Goal: Task Accomplishment & Management: Use online tool/utility

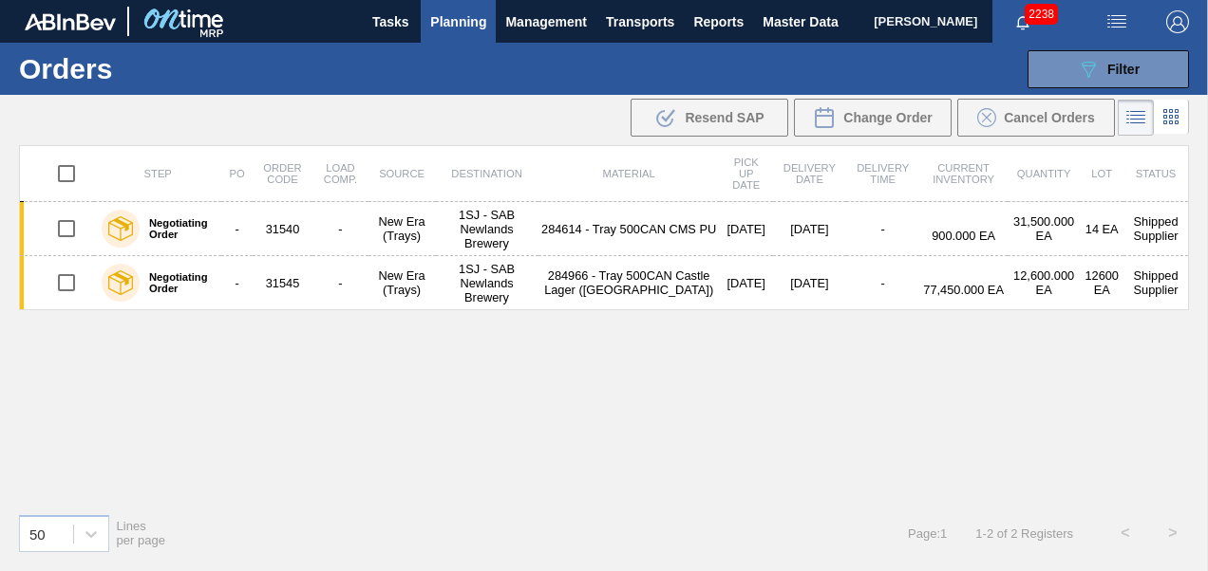
click at [462, 12] on span "Planning" at bounding box center [458, 21] width 56 height 23
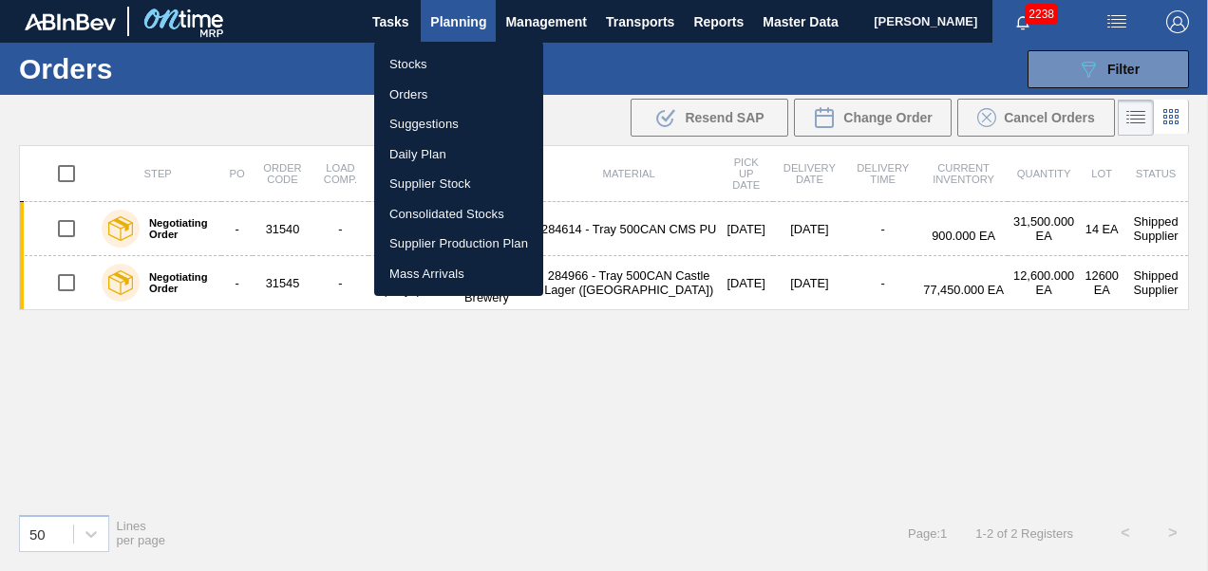
click at [454, 28] on div at bounding box center [604, 285] width 1208 height 571
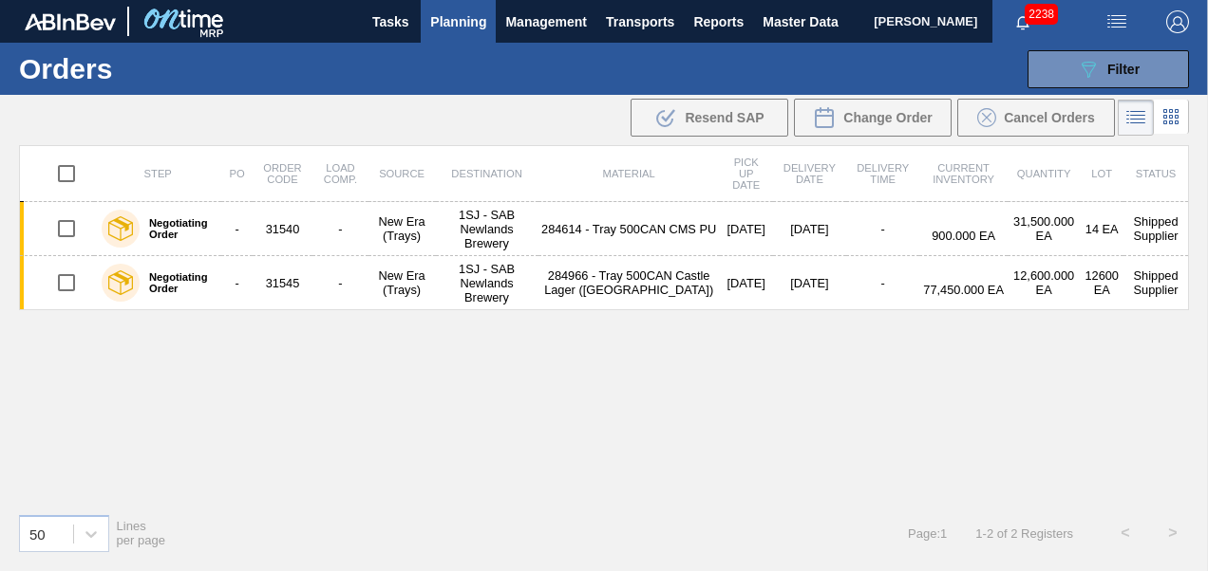
click at [451, 23] on span "Planning" at bounding box center [458, 21] width 56 height 23
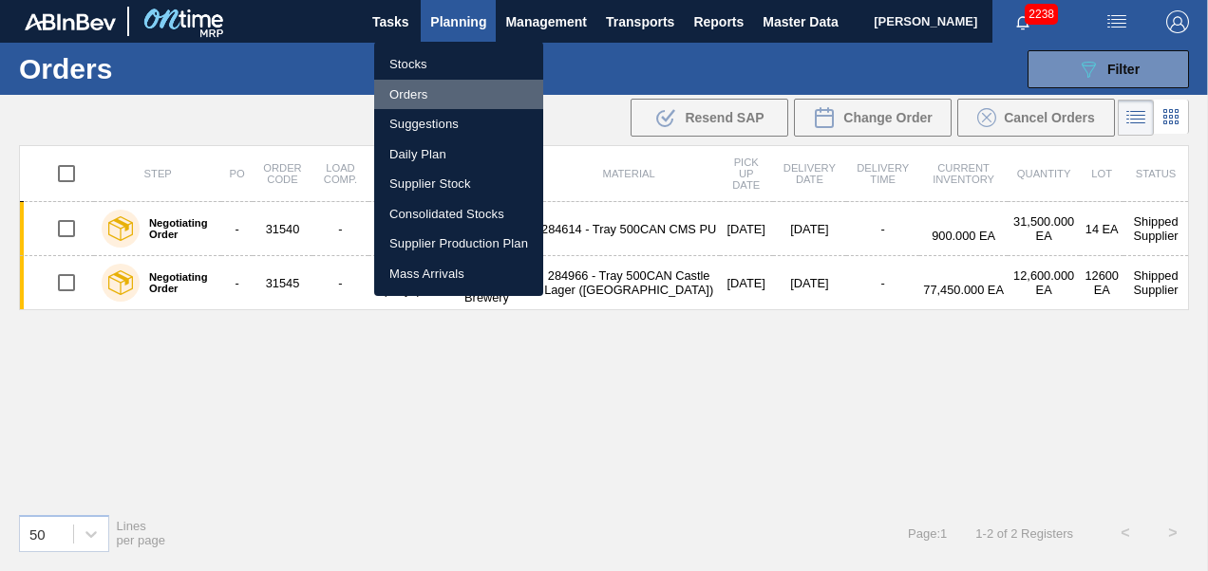
click at [429, 88] on li "Orders" at bounding box center [458, 95] width 169 height 30
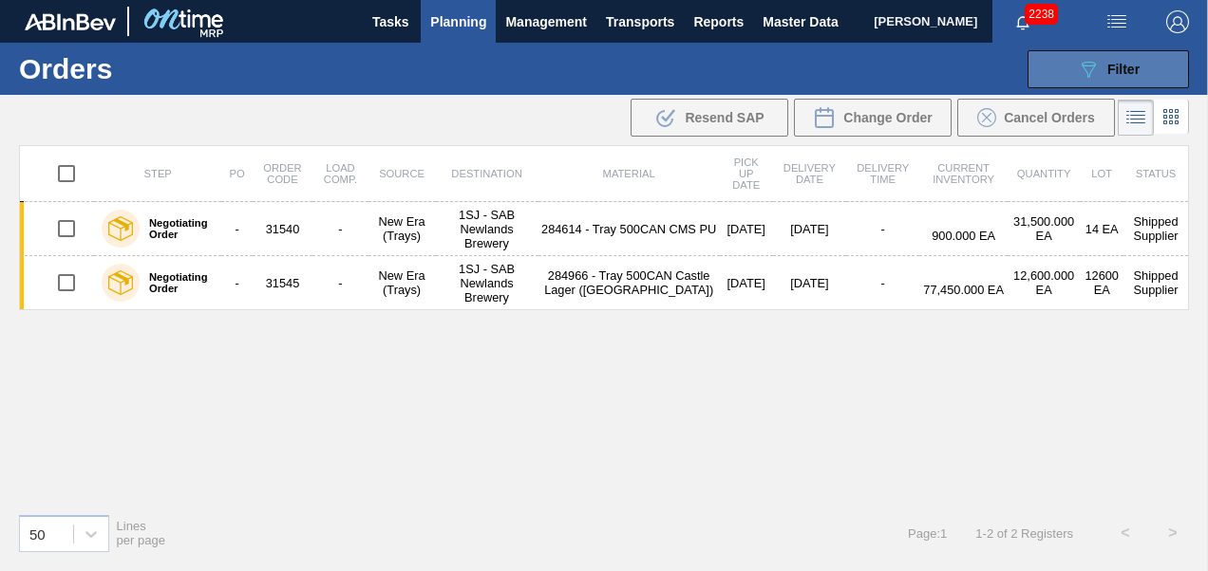
click at [1107, 69] on span "Filter" at bounding box center [1123, 69] width 32 height 15
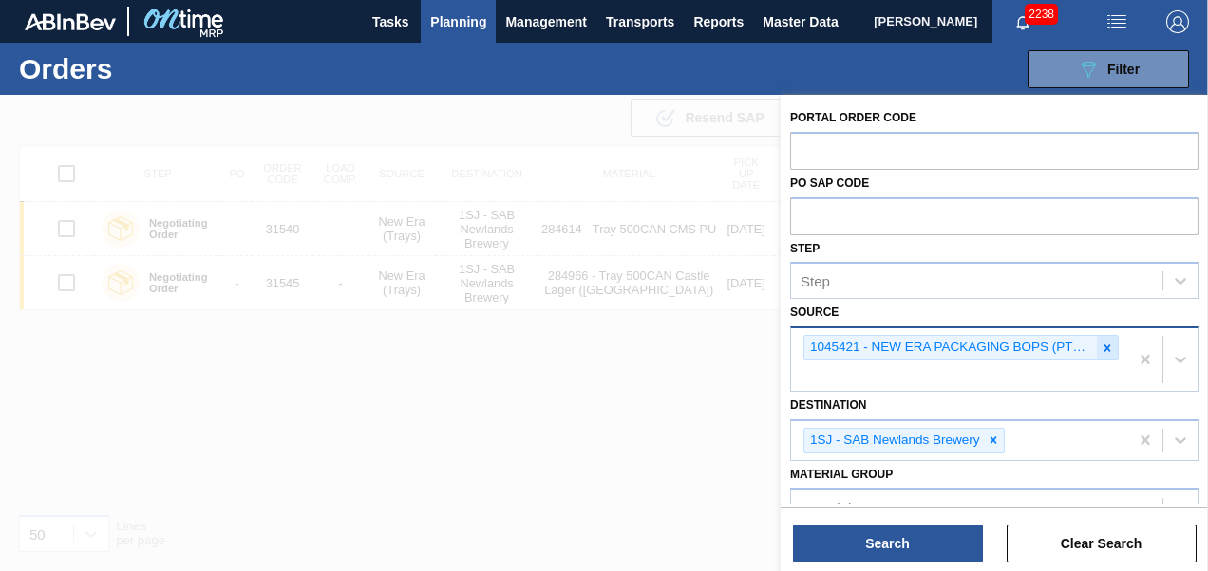
click at [1111, 349] on icon at bounding box center [1106, 348] width 13 height 13
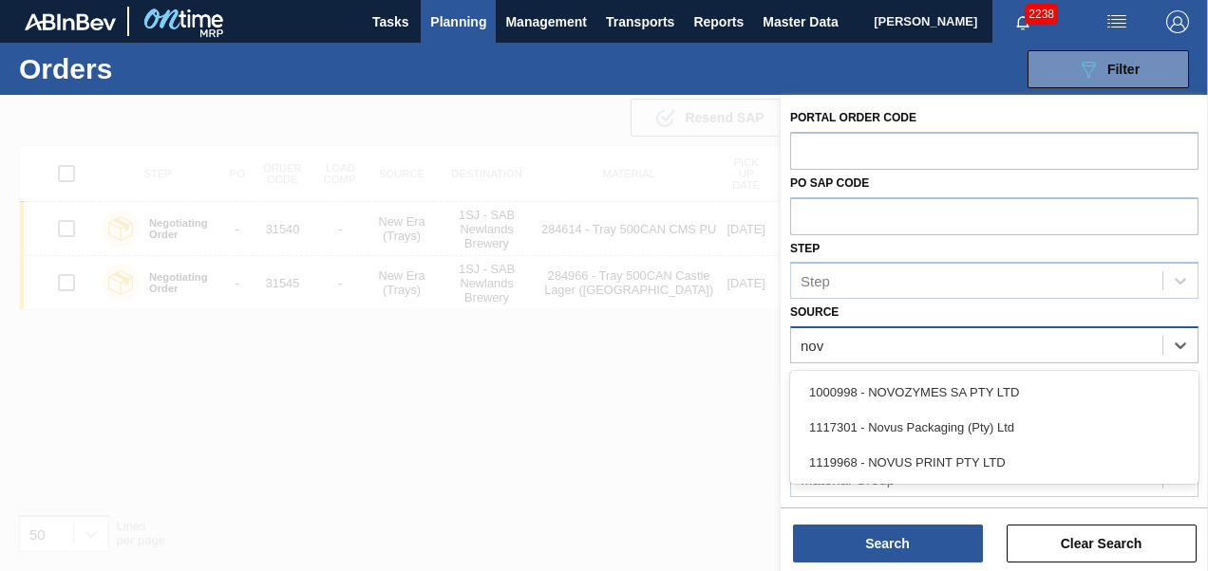
type input "novu"
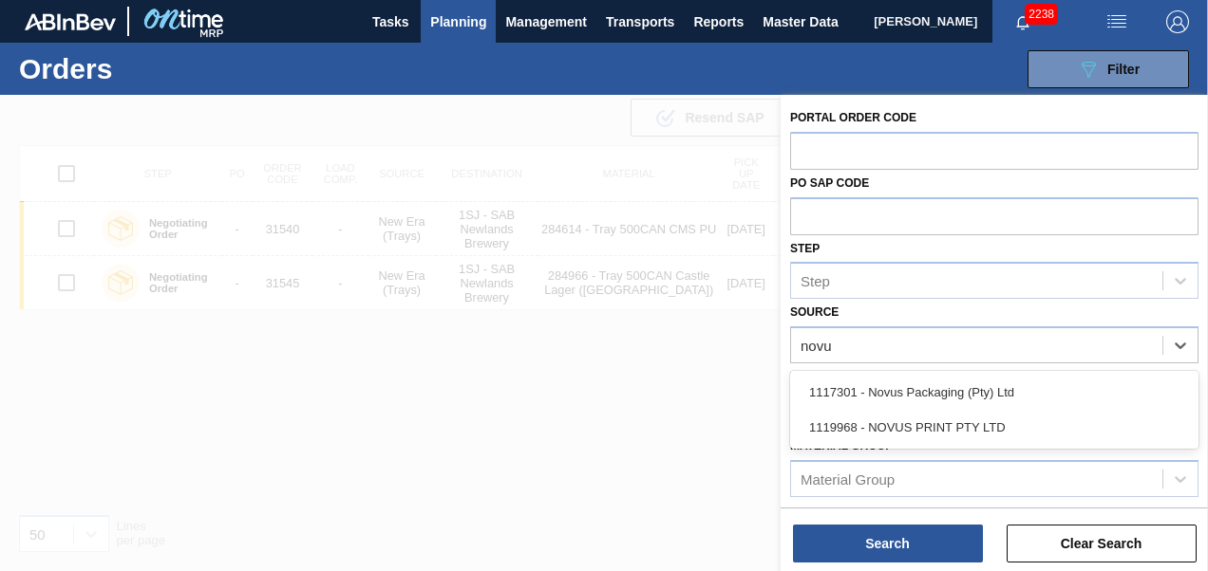
click at [949, 418] on div "1119968 - NOVUS PRINT PTY LTD" at bounding box center [994, 427] width 408 height 35
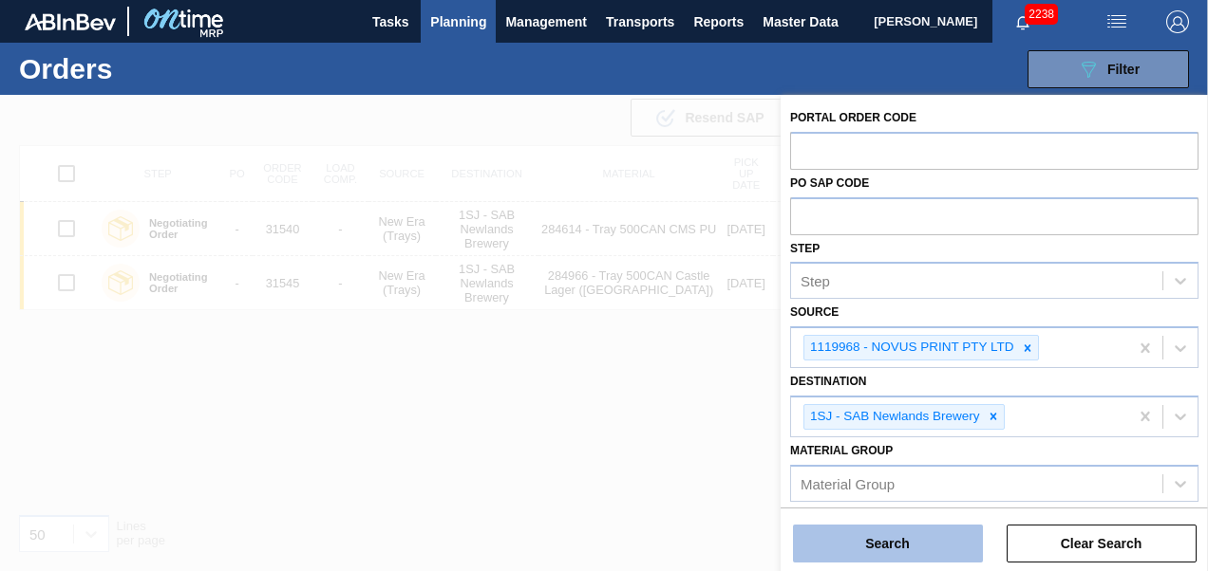
click at [870, 539] on button "Search" at bounding box center [888, 544] width 190 height 38
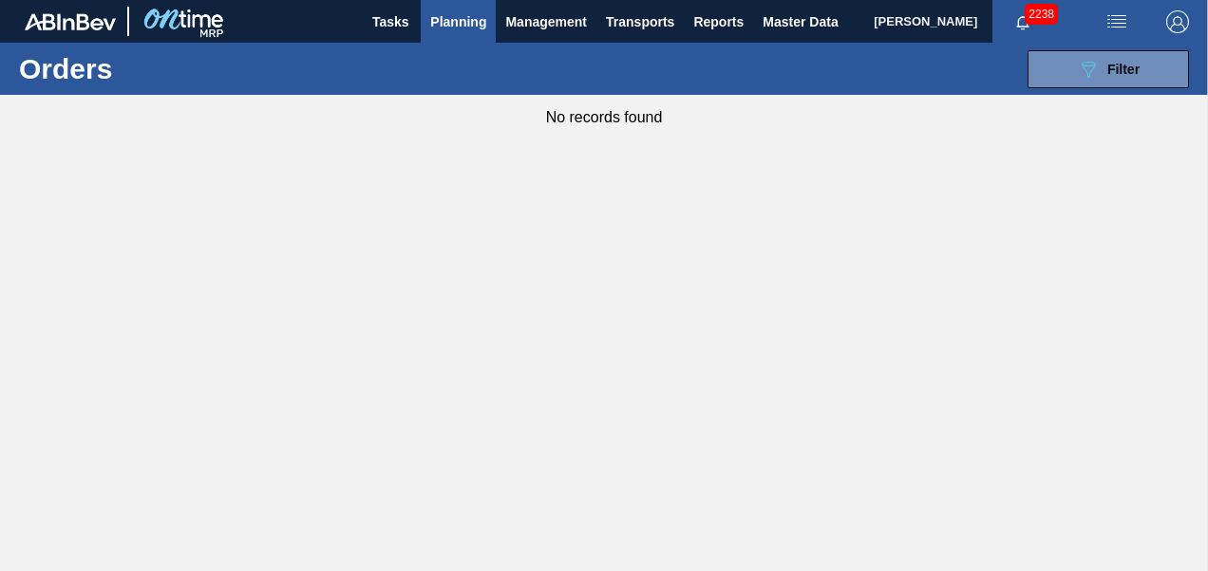
click at [461, 19] on span "Planning" at bounding box center [458, 21] width 56 height 23
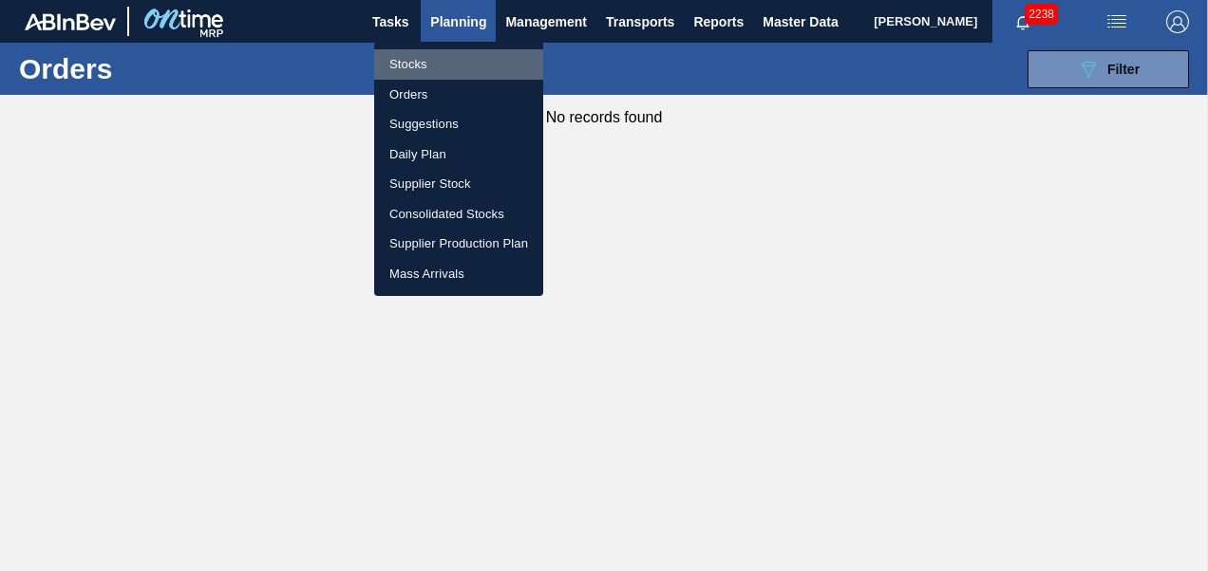
click at [422, 62] on li "Stocks" at bounding box center [458, 64] width 169 height 30
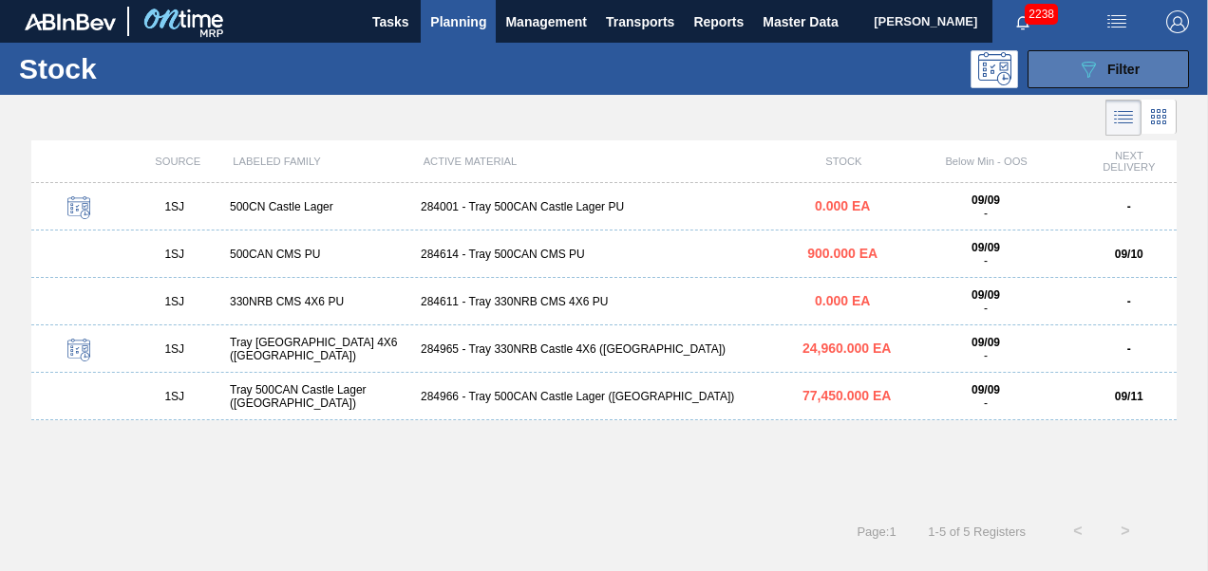
click at [1099, 58] on div "089F7B8B-B2A5-4AFE-B5C0-19BA573D28AC Filter" at bounding box center [1108, 69] width 63 height 23
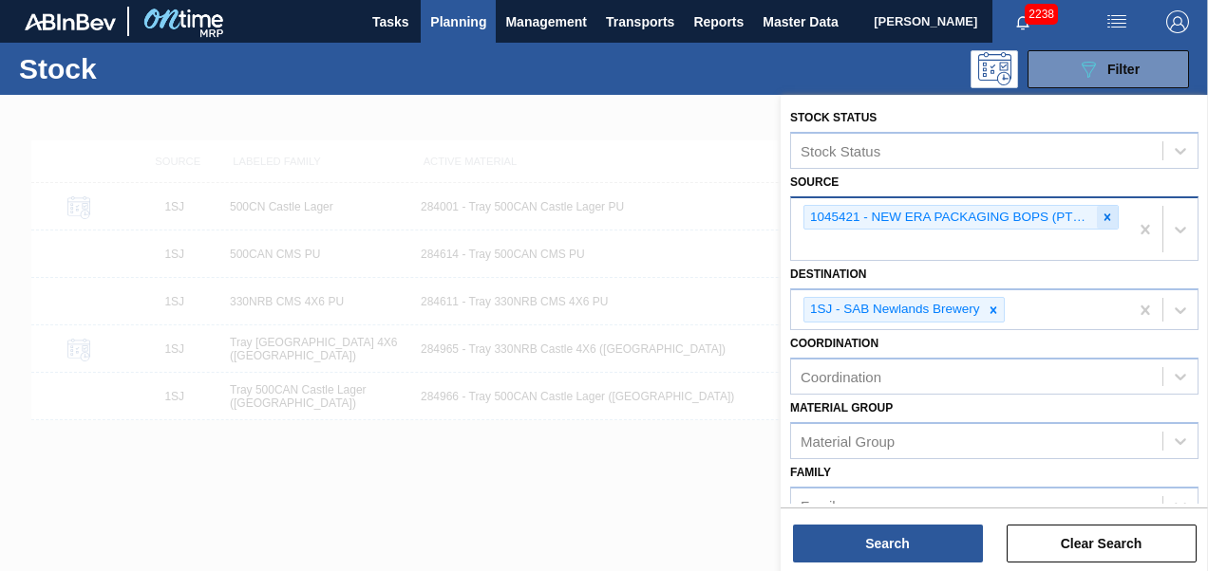
click at [1109, 219] on icon at bounding box center [1106, 217] width 13 height 13
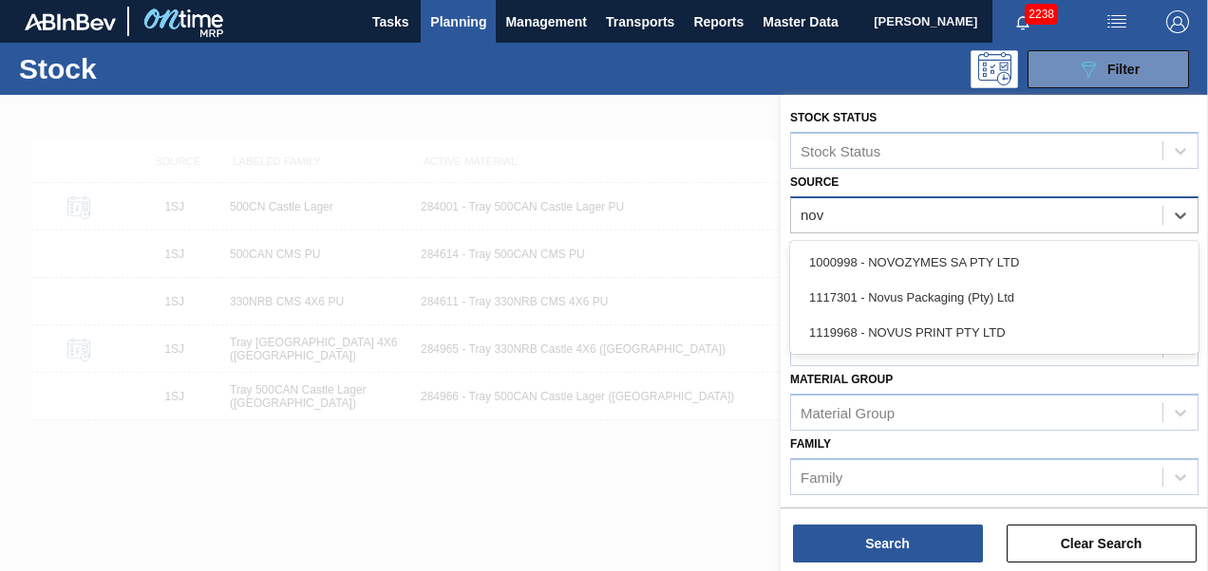
type input "novu"
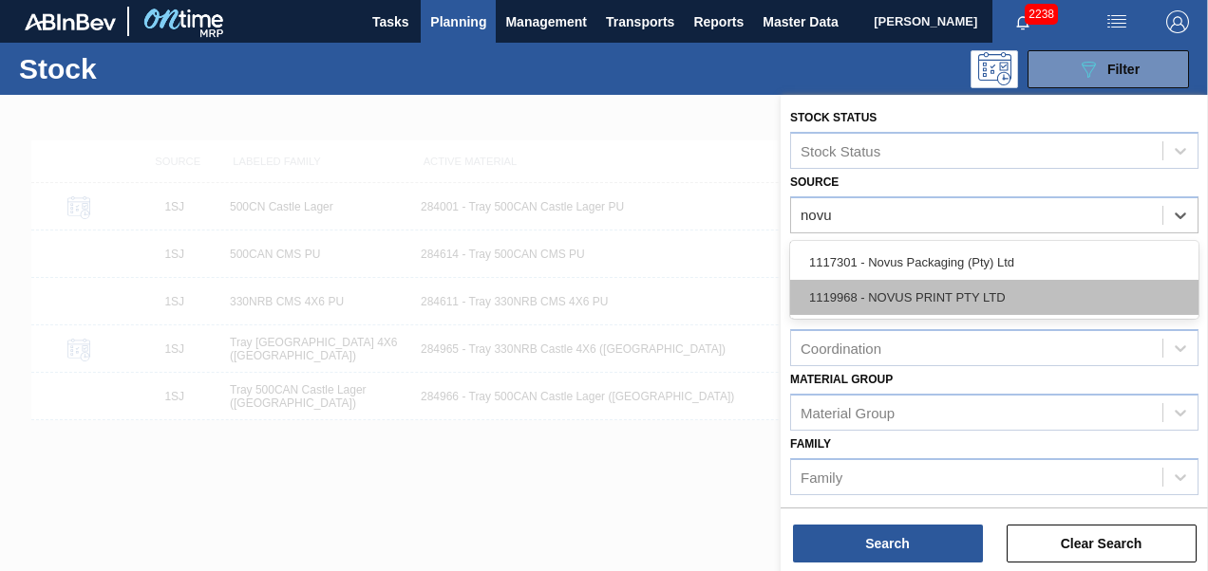
click at [895, 293] on div "1119968 - NOVUS PRINT PTY LTD" at bounding box center [994, 297] width 408 height 35
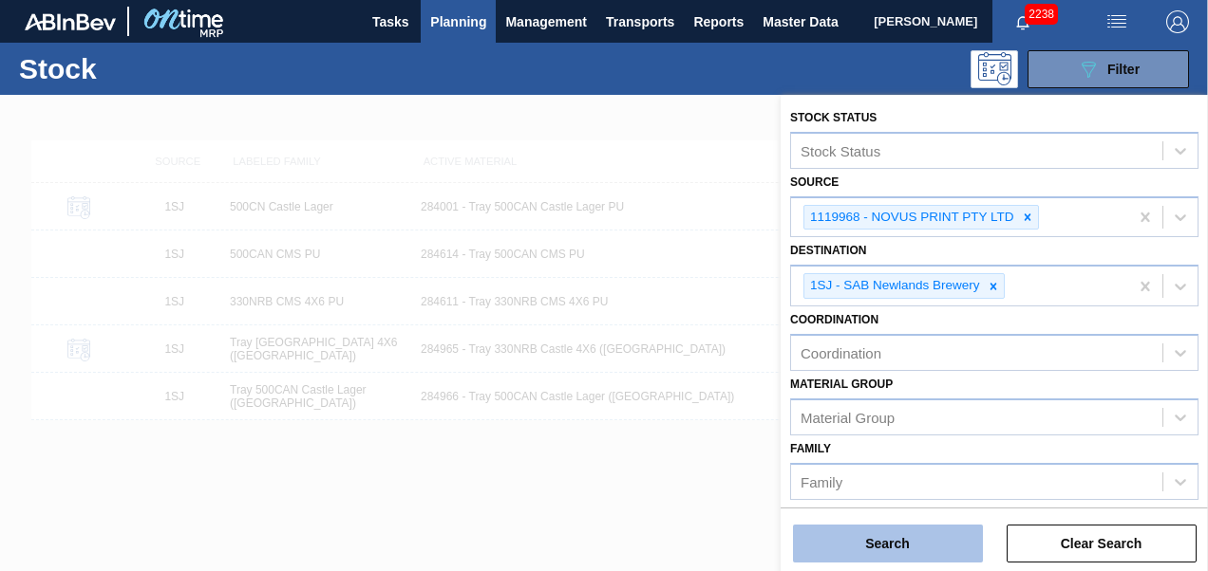
click at [839, 534] on button "Search" at bounding box center [888, 544] width 190 height 38
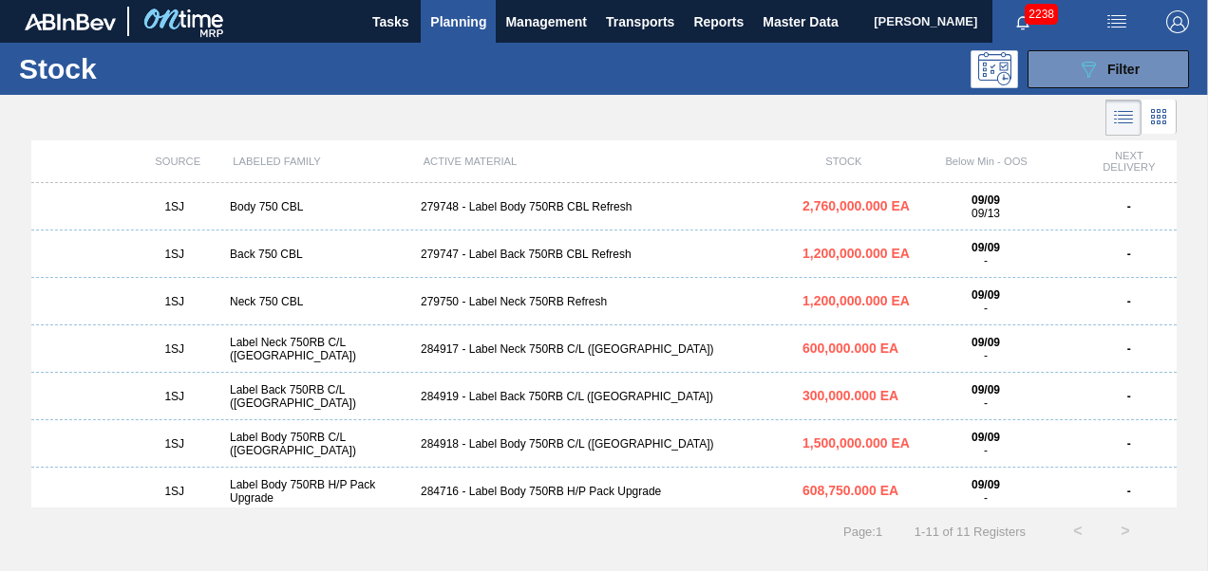
click at [456, 352] on div "284917 - Label Neck 750RB C/L ([GEOGRAPHIC_DATA])" at bounding box center [604, 349] width 382 height 13
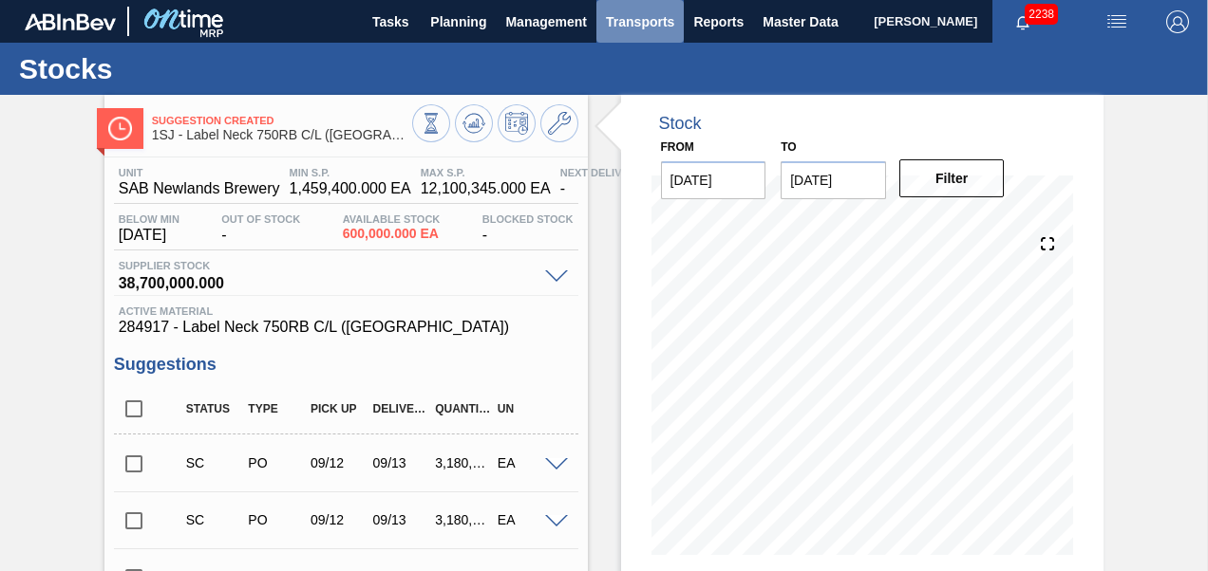
click at [655, 21] on span "Transports" at bounding box center [640, 21] width 68 height 23
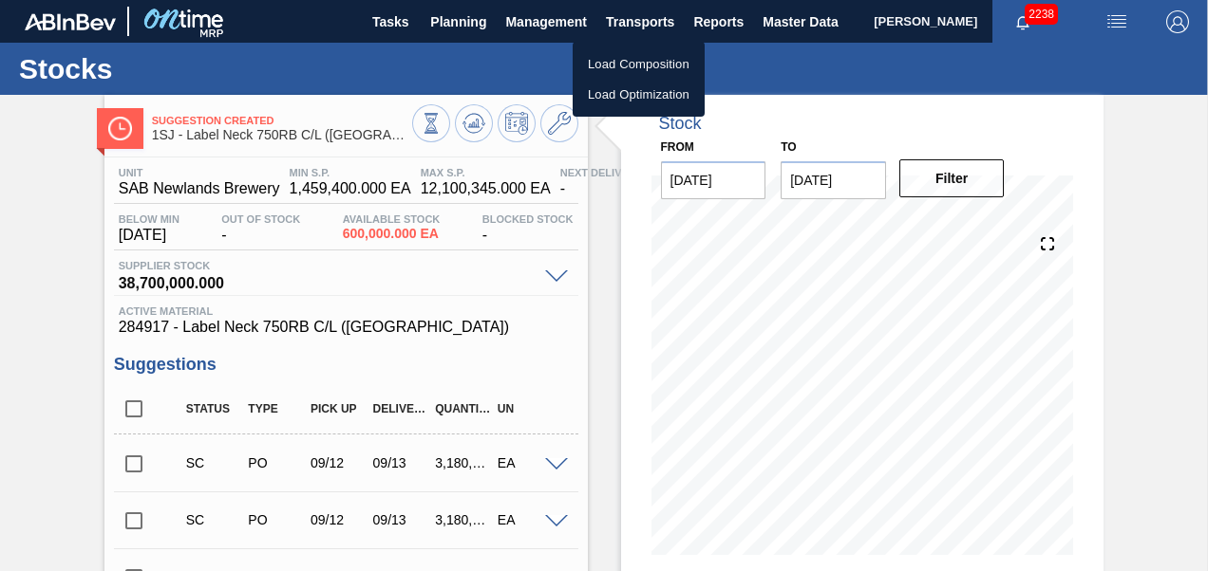
click at [617, 69] on li "Load Composition" at bounding box center [638, 64] width 132 height 30
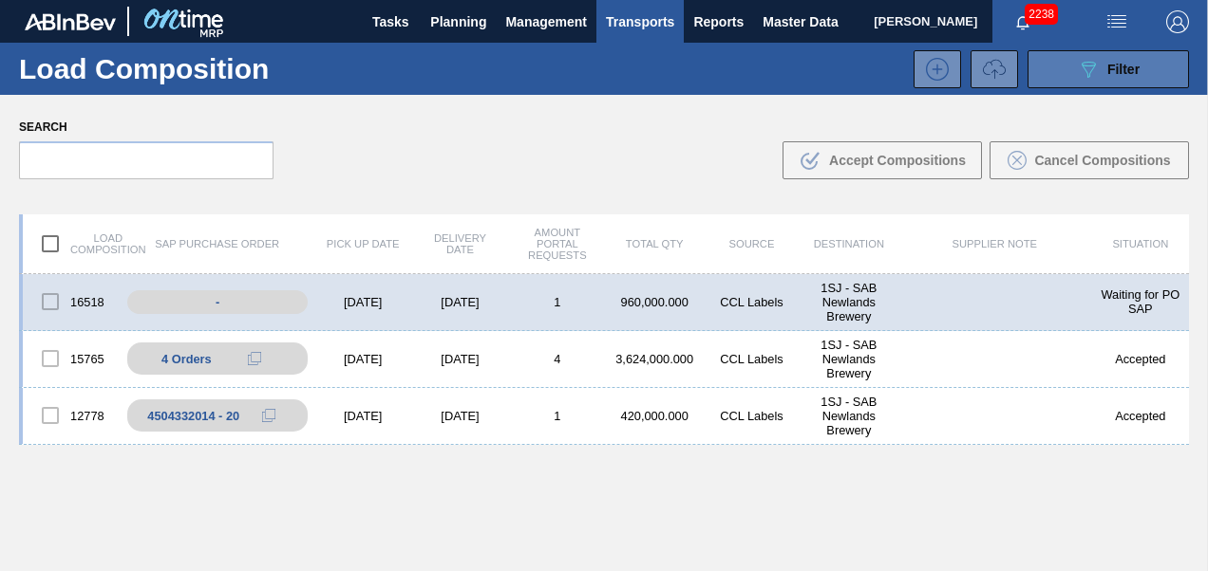
click at [1086, 68] on icon "089F7B8B-B2A5-4AFE-B5C0-19BA573D28AC" at bounding box center [1088, 69] width 23 height 23
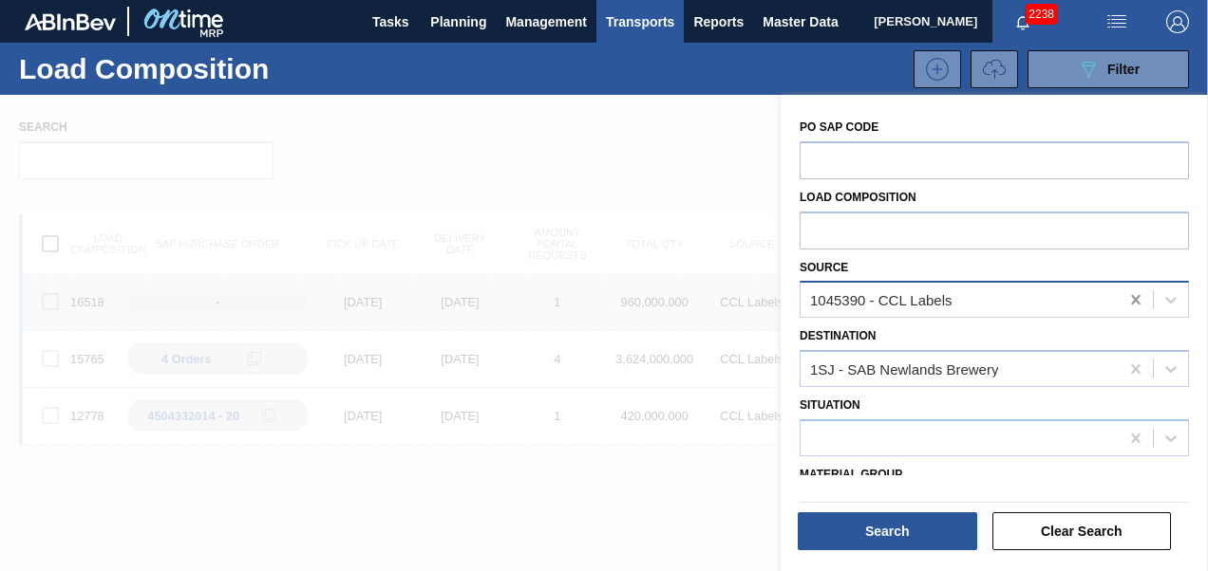
click at [1135, 295] on icon at bounding box center [1135, 299] width 9 height 9
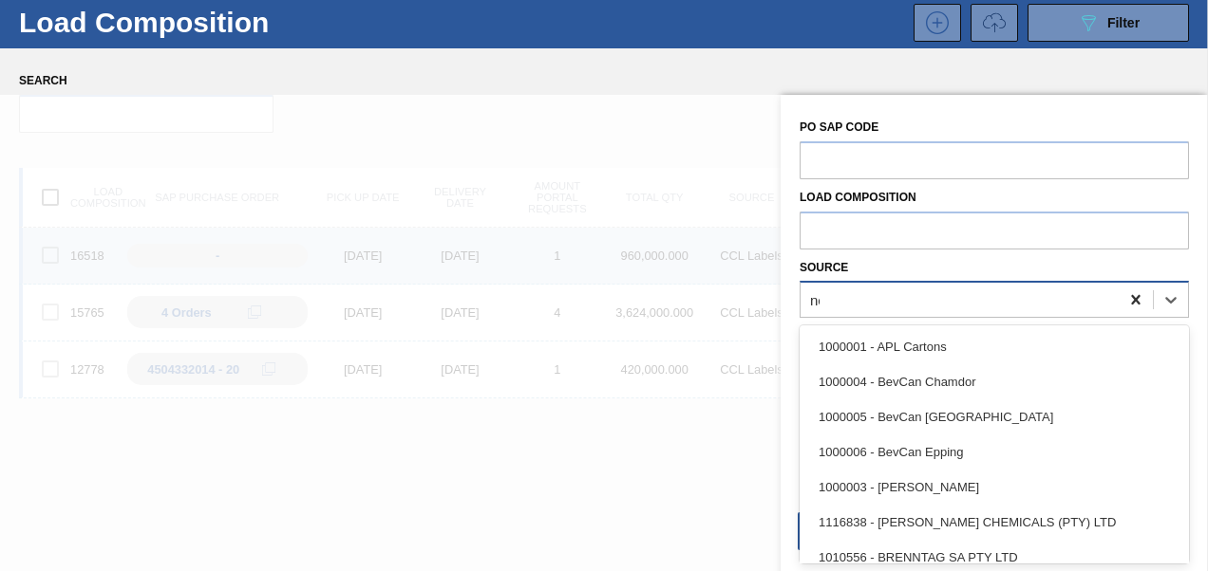
scroll to position [47, 0]
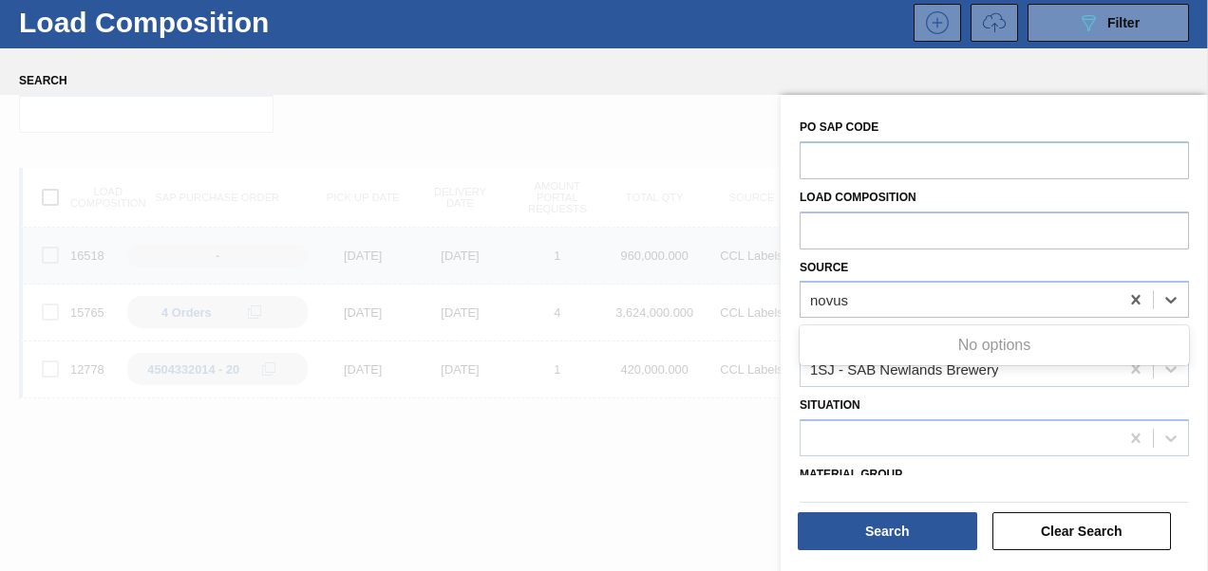
type input "novus"
click at [623, 456] on div at bounding box center [604, 380] width 1208 height 571
click at [482, 1] on div "Load Composition 089F7B8B-B2A5-4AFE-B5C0-19BA573D28AC Filter" at bounding box center [604, 22] width 1208 height 52
click at [887, 62] on div "Search .b{fill:var(--color-action-default)} Accept Compositions Cancel Composit…" at bounding box center [604, 99] width 1208 height 103
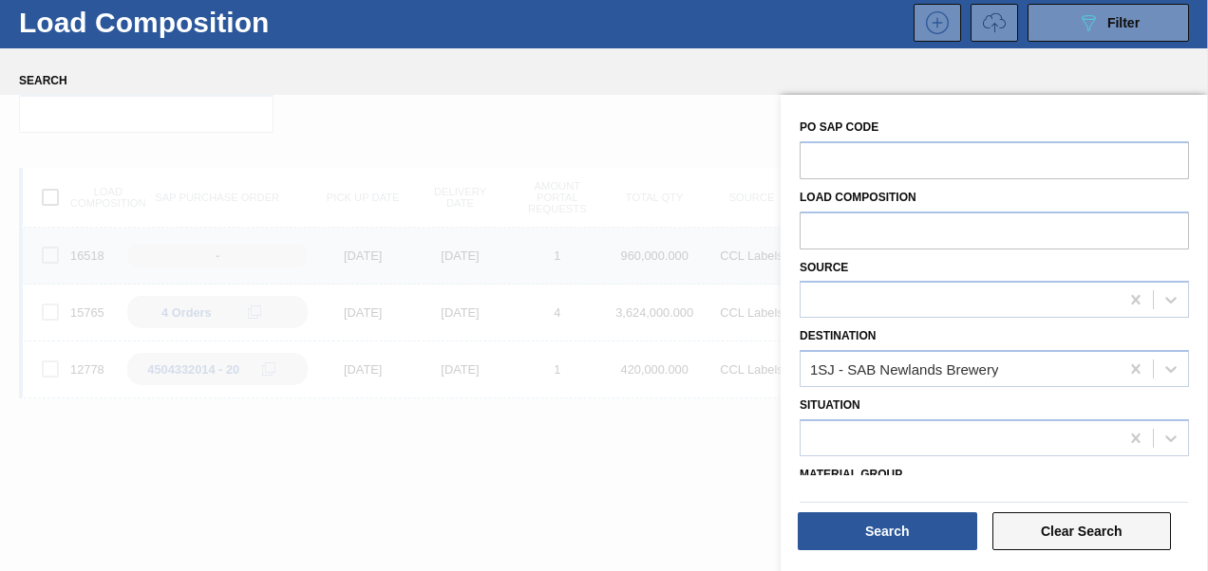
click at [1027, 520] on button "Clear Search" at bounding box center [1081, 532] width 179 height 38
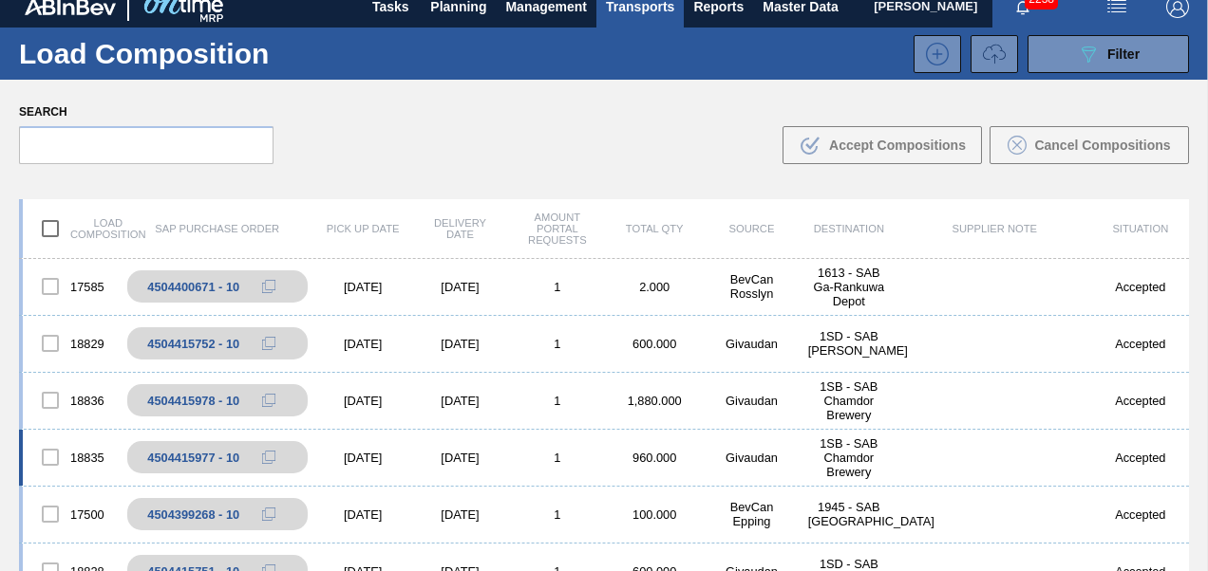
scroll to position [0, 0]
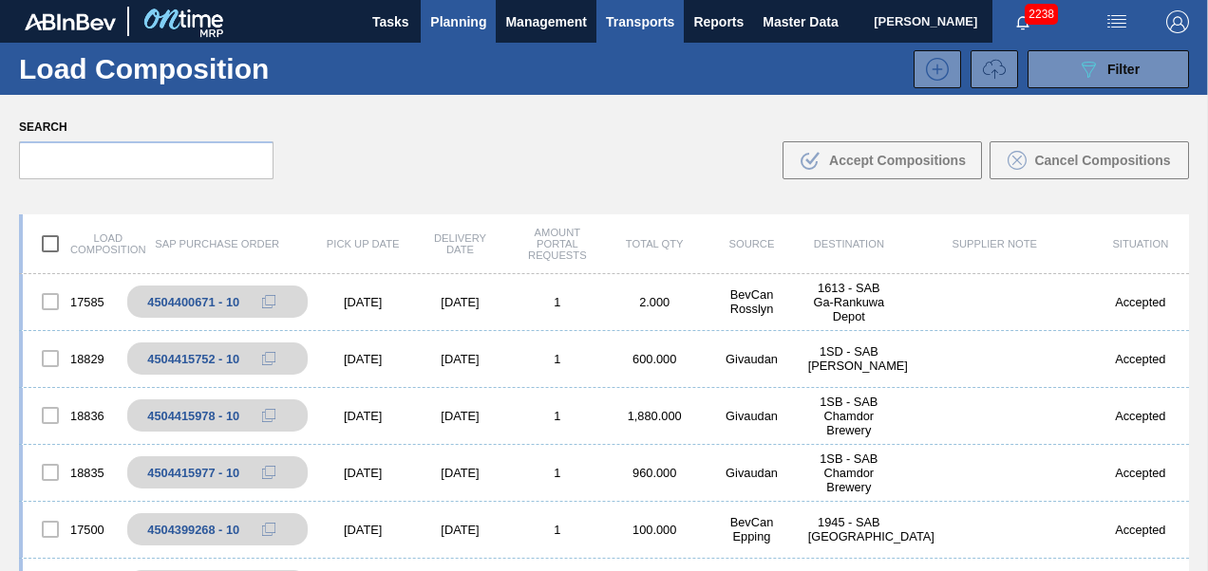
click at [462, 34] on button "Planning" at bounding box center [458, 21] width 75 height 43
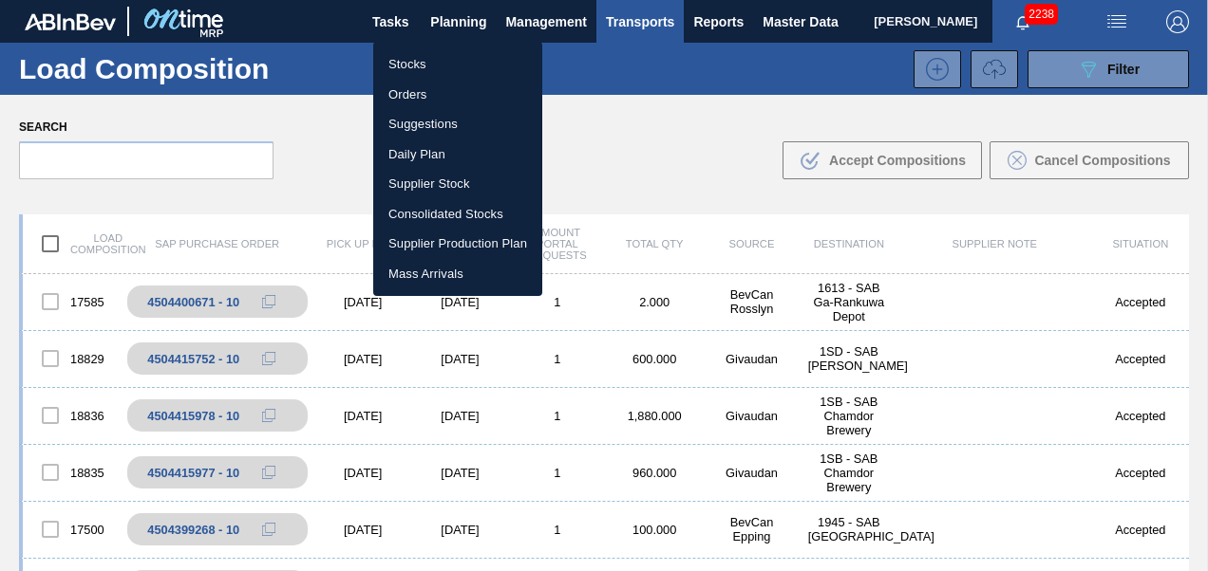
click at [410, 87] on li "Orders" at bounding box center [457, 95] width 169 height 30
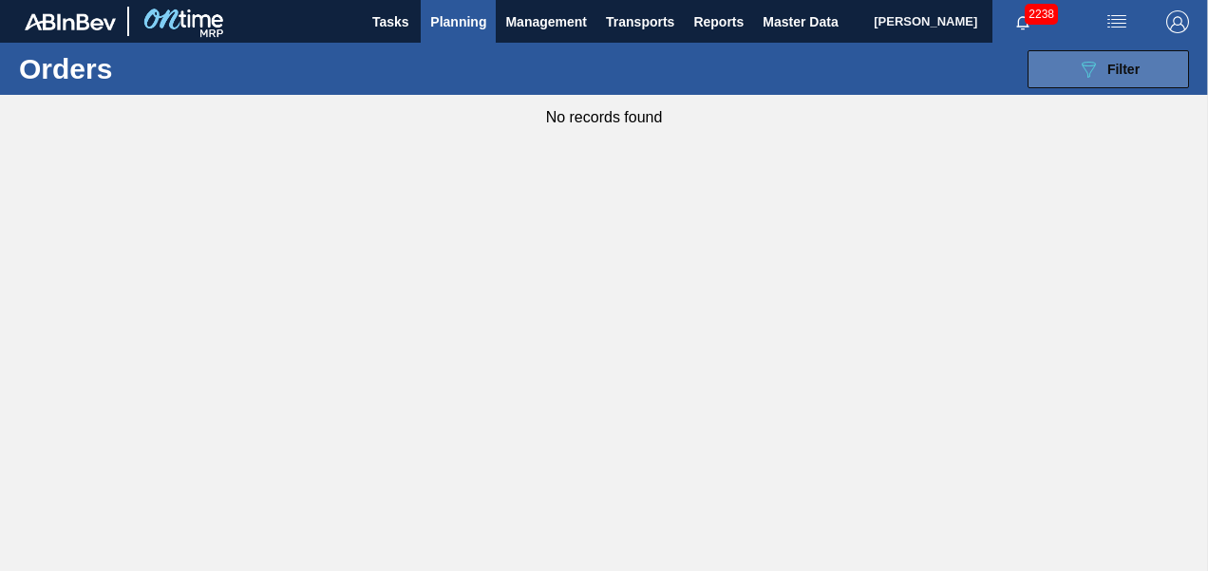
click at [1135, 62] on span "Filter" at bounding box center [1123, 69] width 32 height 15
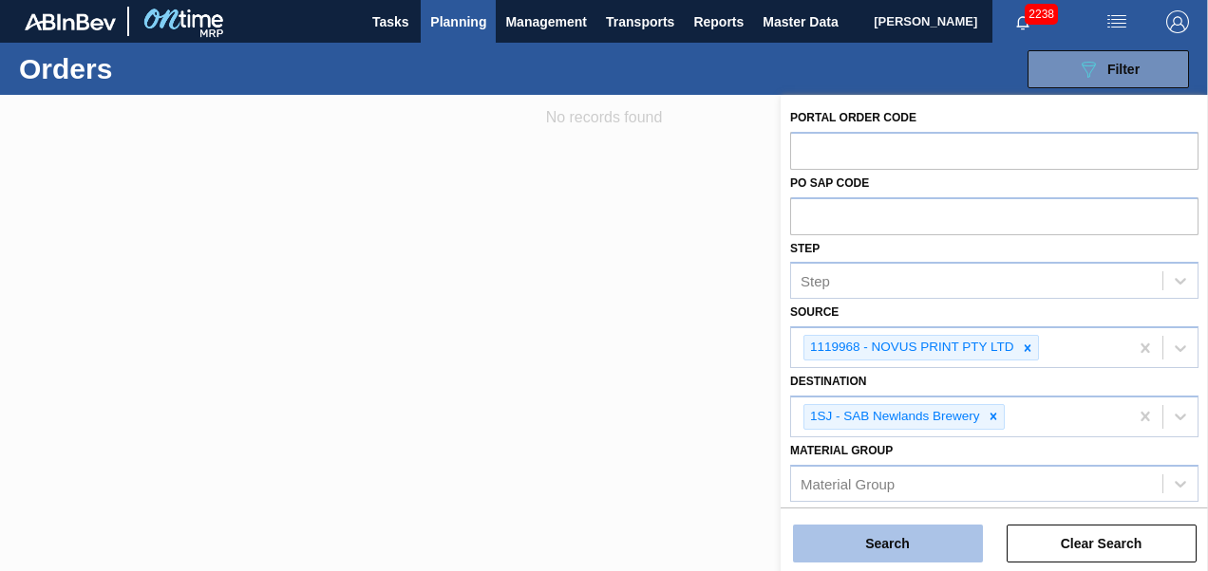
click at [880, 536] on button "Search" at bounding box center [888, 544] width 190 height 38
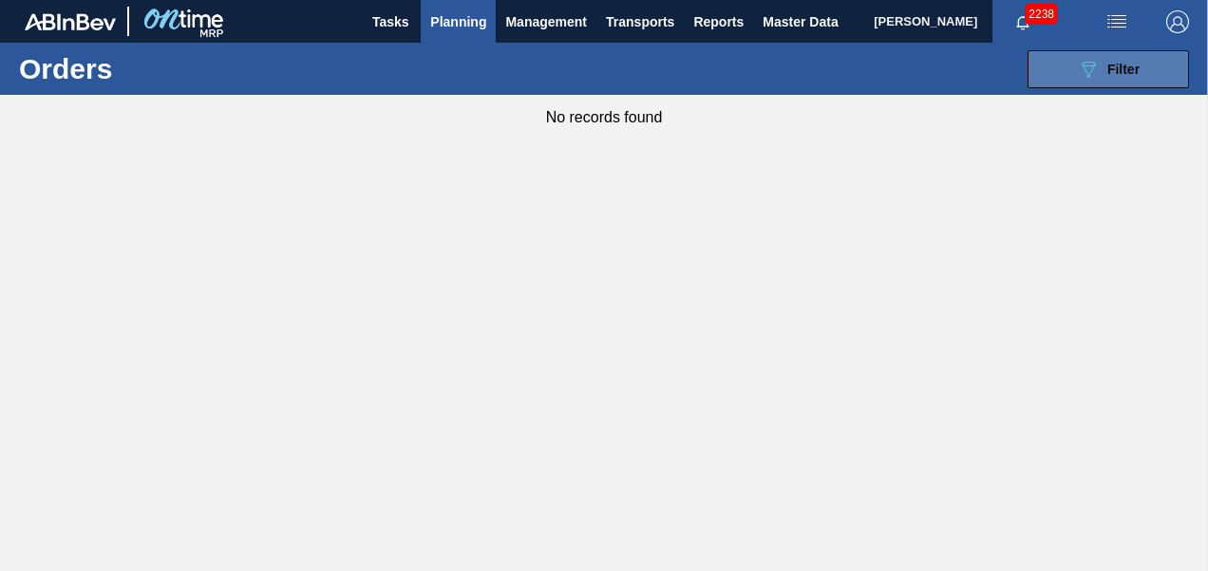
click at [1109, 68] on span "Filter" at bounding box center [1123, 69] width 32 height 15
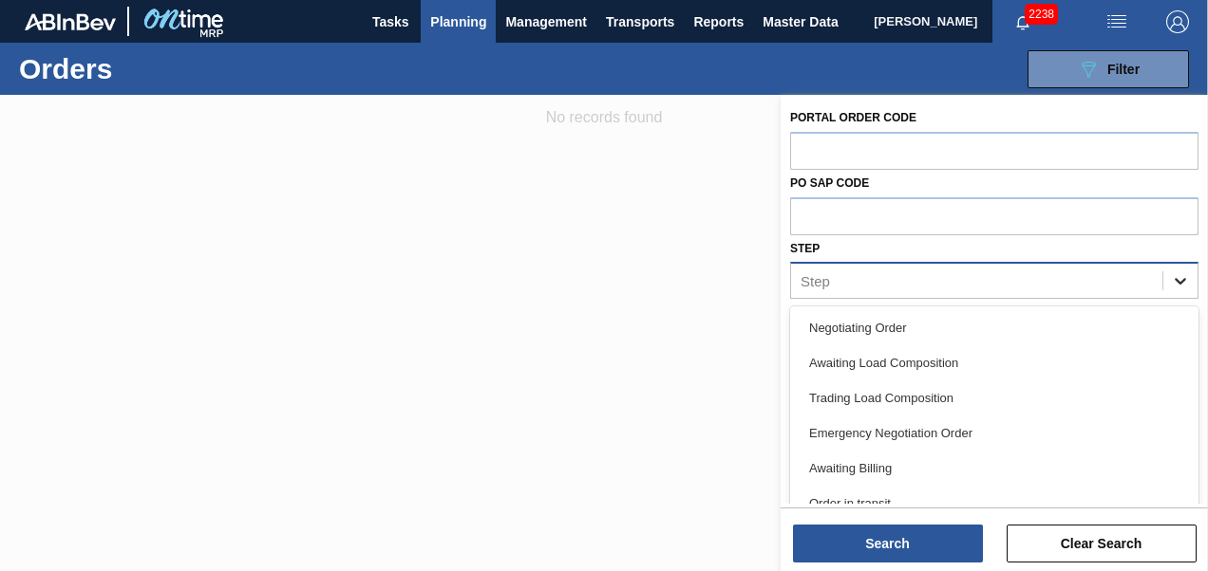
click at [1171, 288] on icon at bounding box center [1180, 281] width 19 height 19
click at [846, 374] on div "Awaiting Load Composition" at bounding box center [994, 363] width 408 height 35
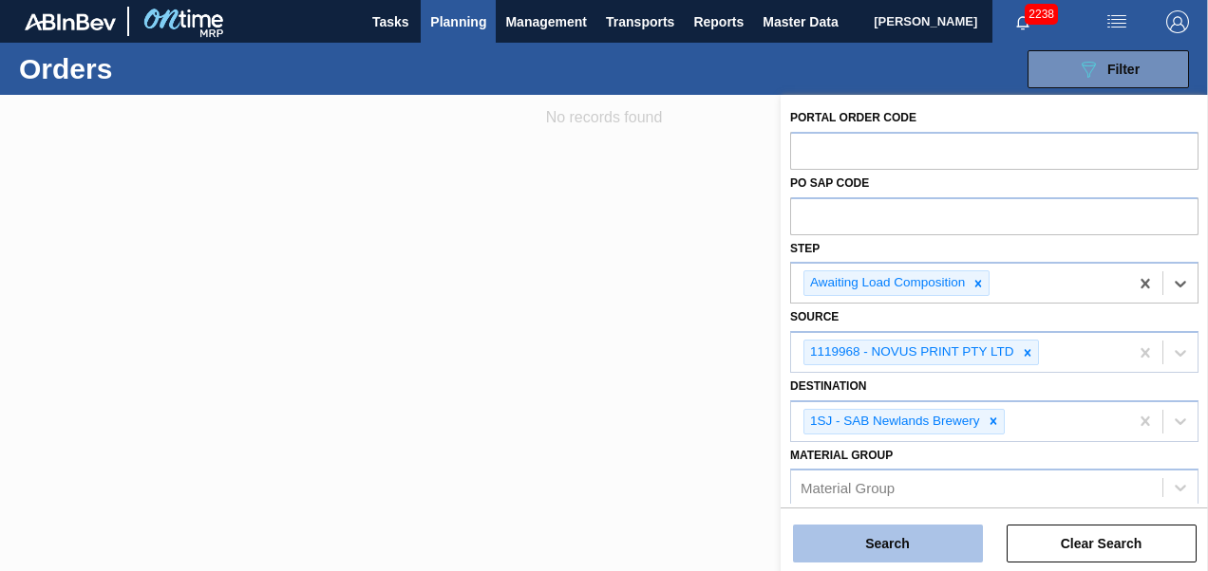
click at [848, 551] on button "Search" at bounding box center [888, 544] width 190 height 38
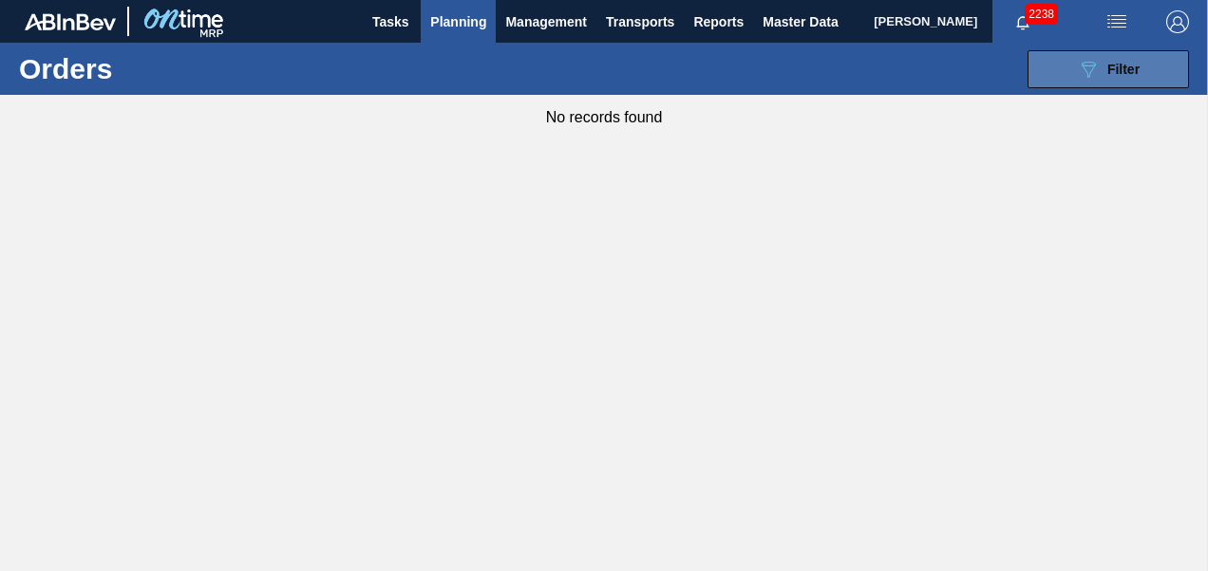
click at [1096, 70] on icon "089F7B8B-B2A5-4AFE-B5C0-19BA573D28AC" at bounding box center [1088, 69] width 23 height 23
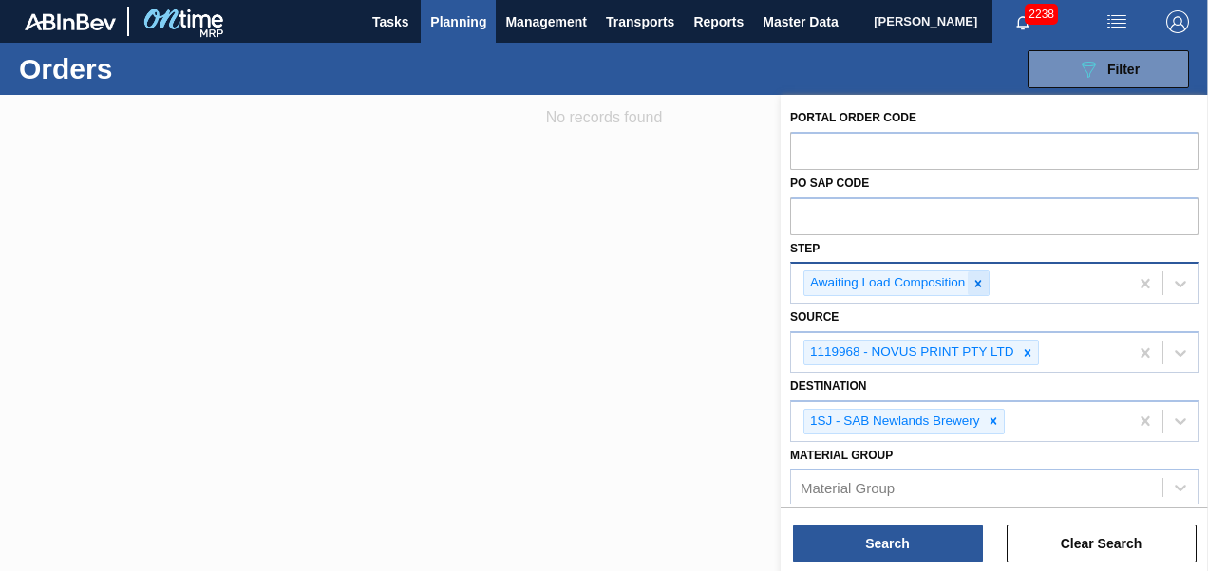
click at [975, 283] on icon at bounding box center [977, 283] width 13 height 13
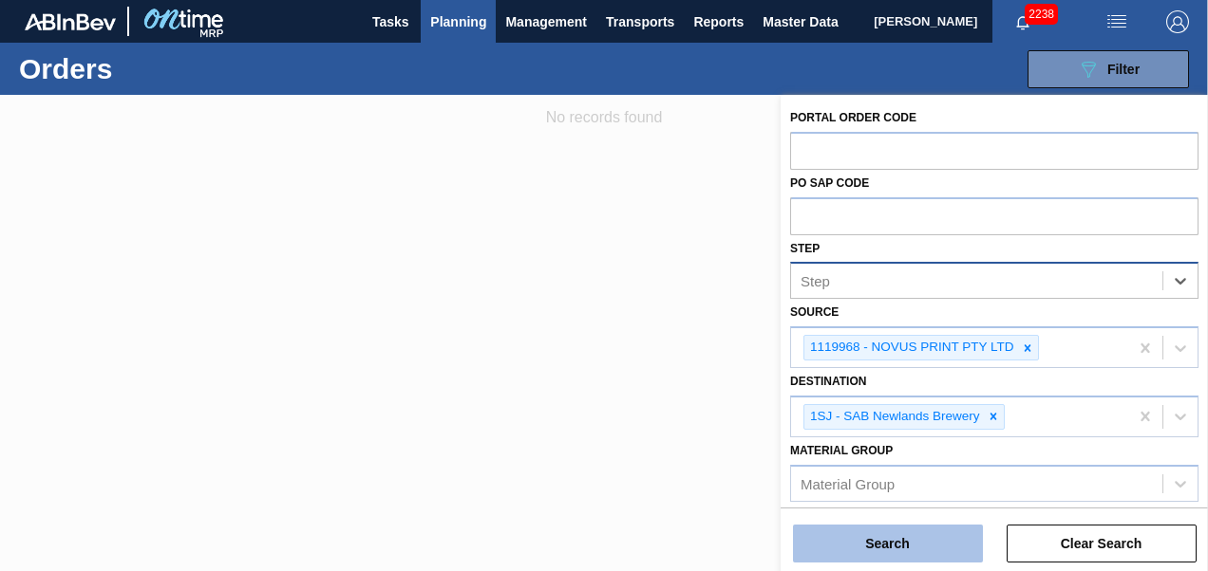
click at [860, 539] on button "Search" at bounding box center [888, 544] width 190 height 38
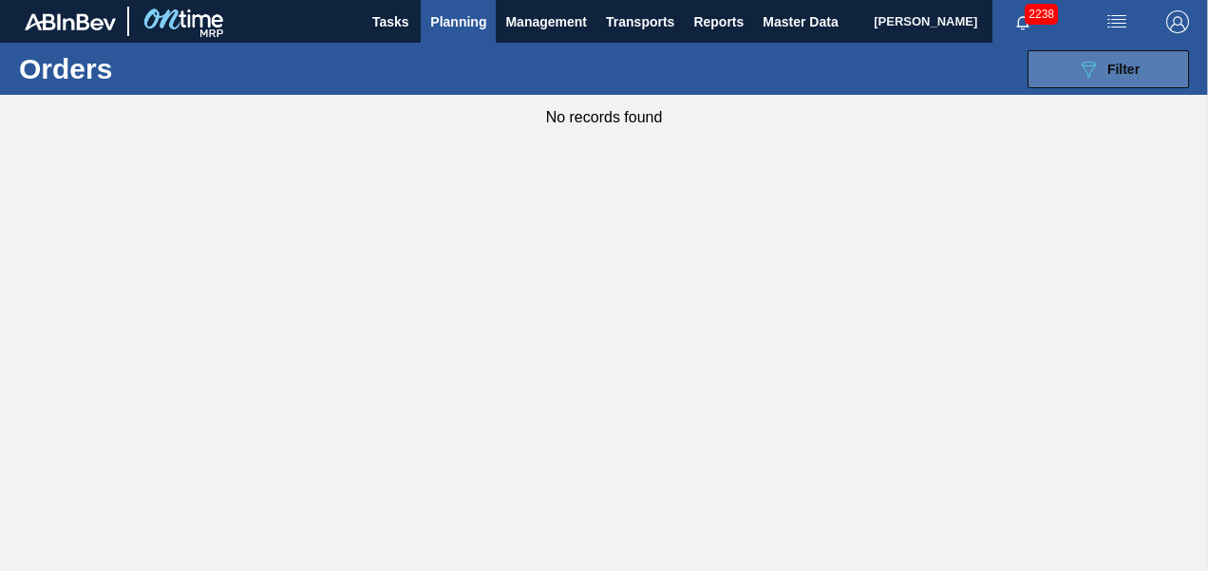
click at [1096, 63] on icon "089F7B8B-B2A5-4AFE-B5C0-19BA573D28AC" at bounding box center [1088, 69] width 23 height 23
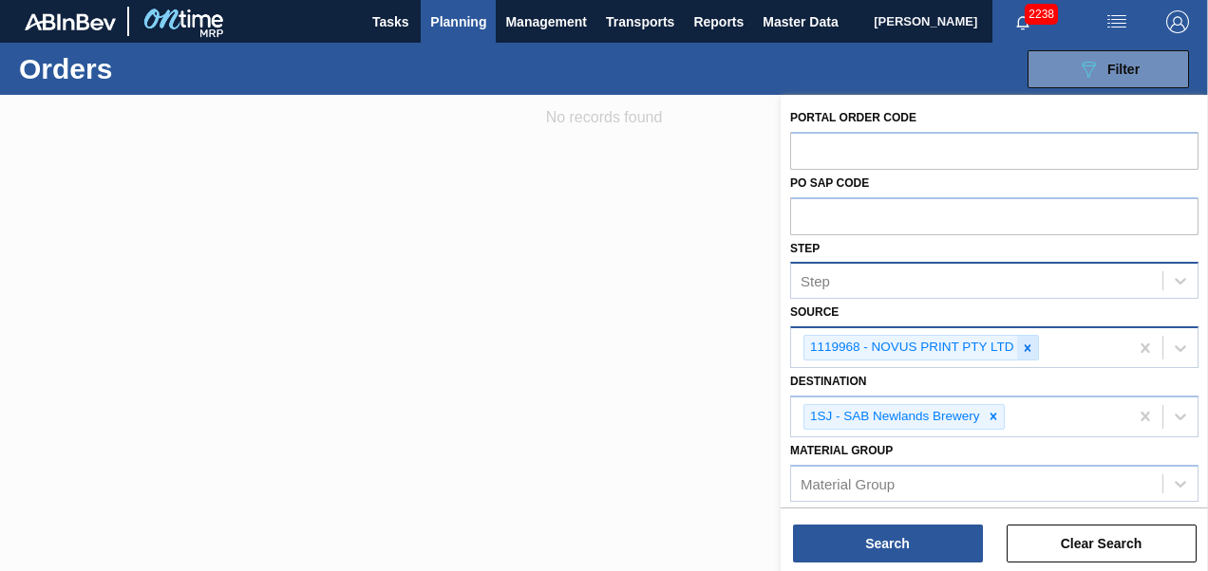
click at [1023, 347] on icon at bounding box center [1026, 348] width 7 height 7
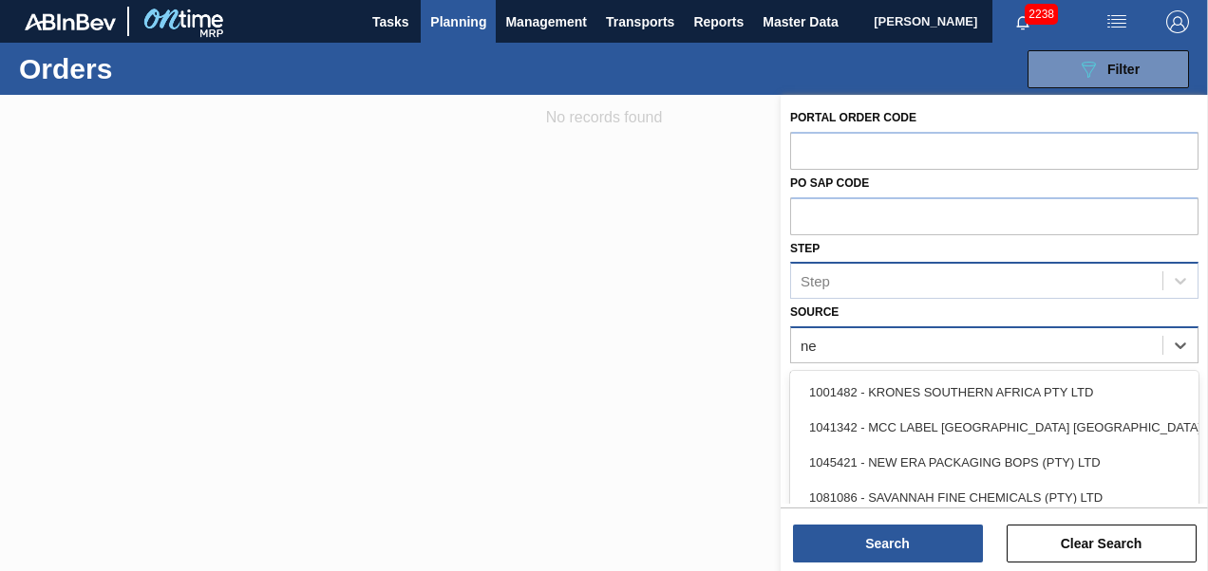
type input "new"
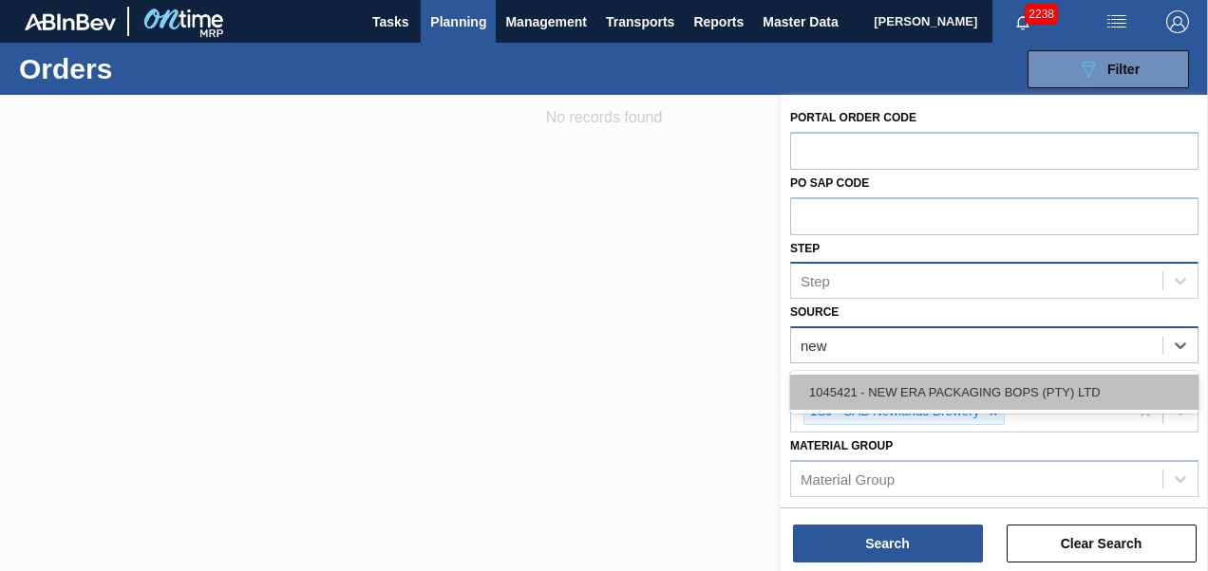
click at [1056, 385] on div "1045421 - NEW ERA PACKAGING BOPS (PTY) LTD" at bounding box center [994, 392] width 408 height 35
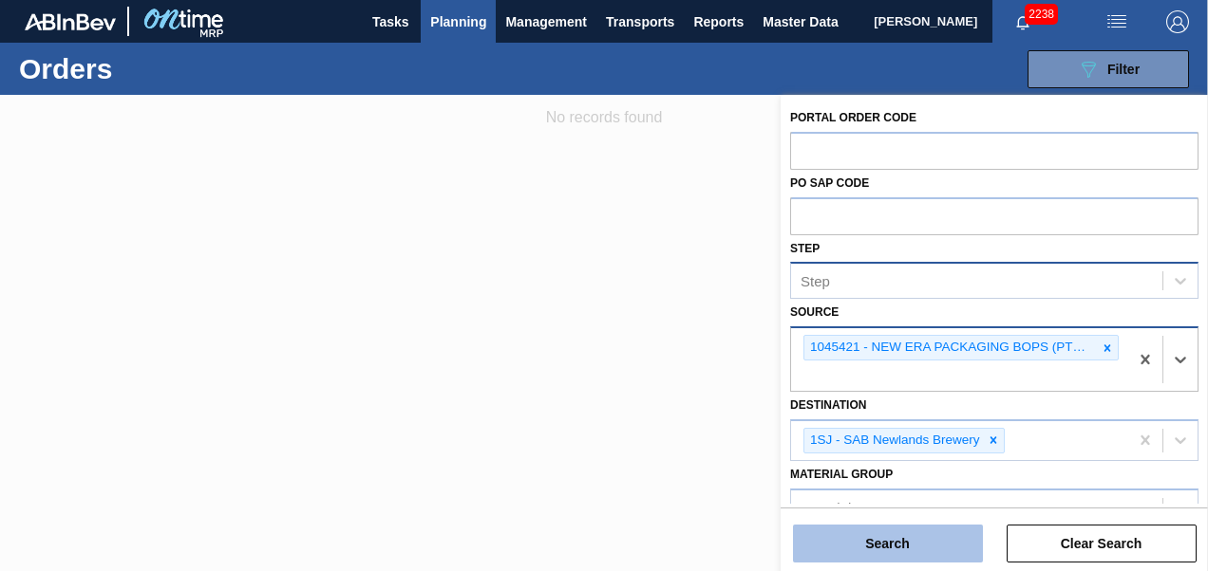
click at [876, 545] on button "Search" at bounding box center [888, 544] width 190 height 38
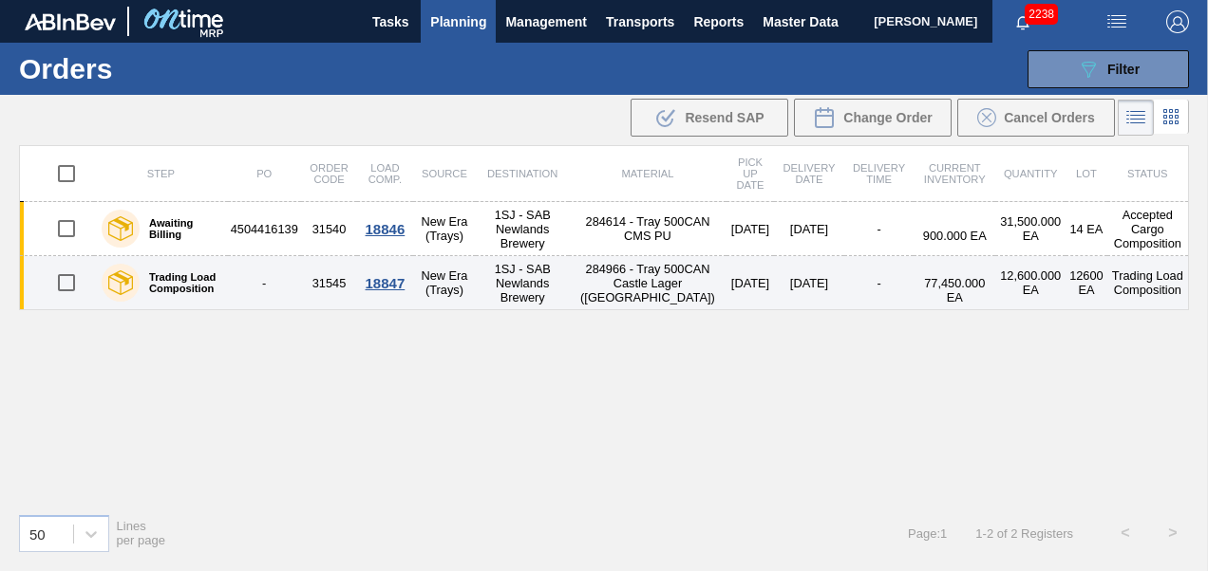
click at [385, 287] on div "18847" at bounding box center [384, 283] width 49 height 16
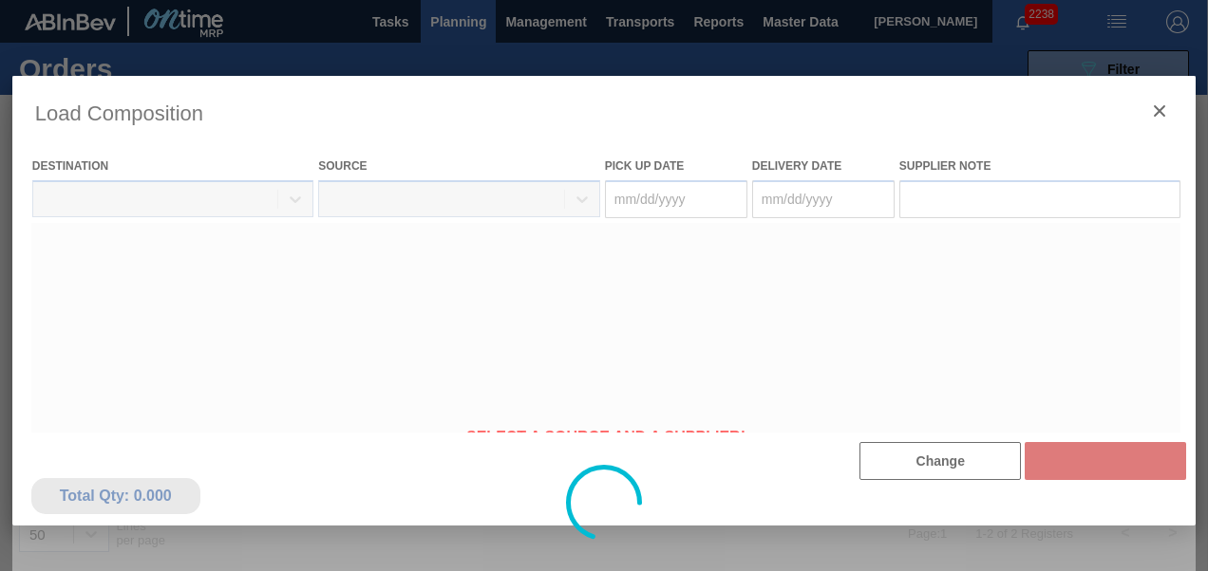
type Date "[DATE]"
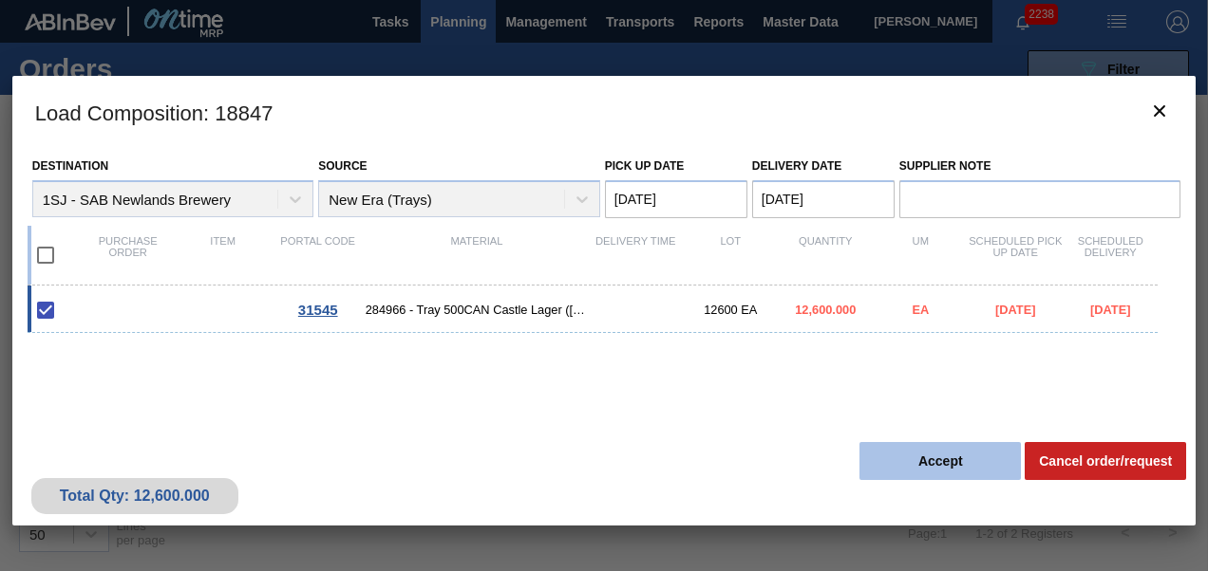
click at [887, 456] on button "Accept" at bounding box center [939, 461] width 161 height 38
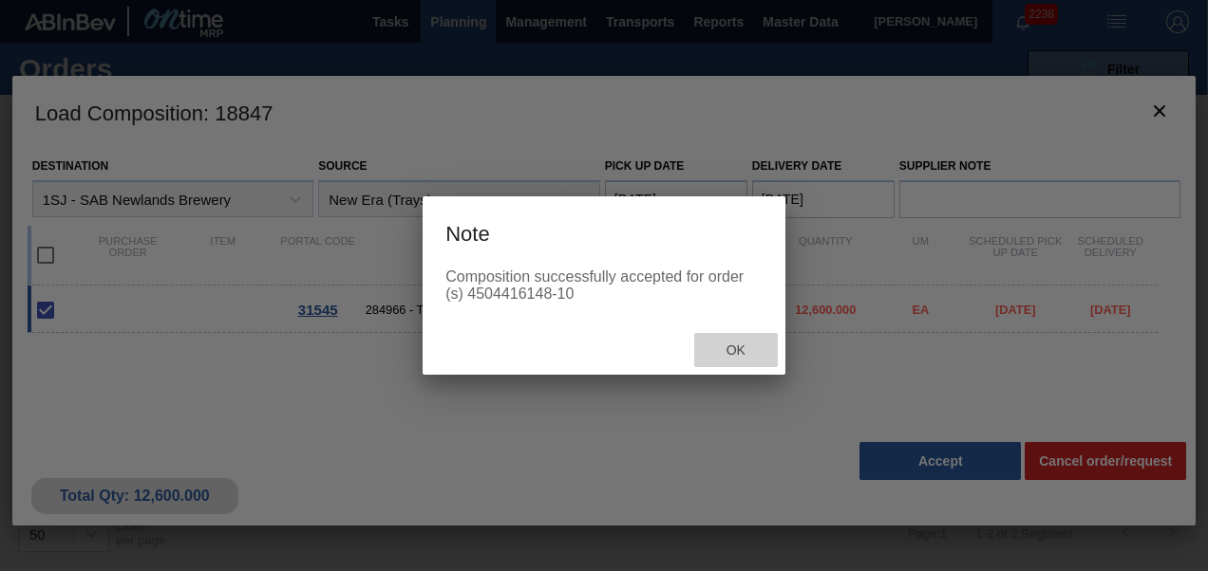
click at [722, 355] on span "Ok" at bounding box center [735, 350] width 49 height 15
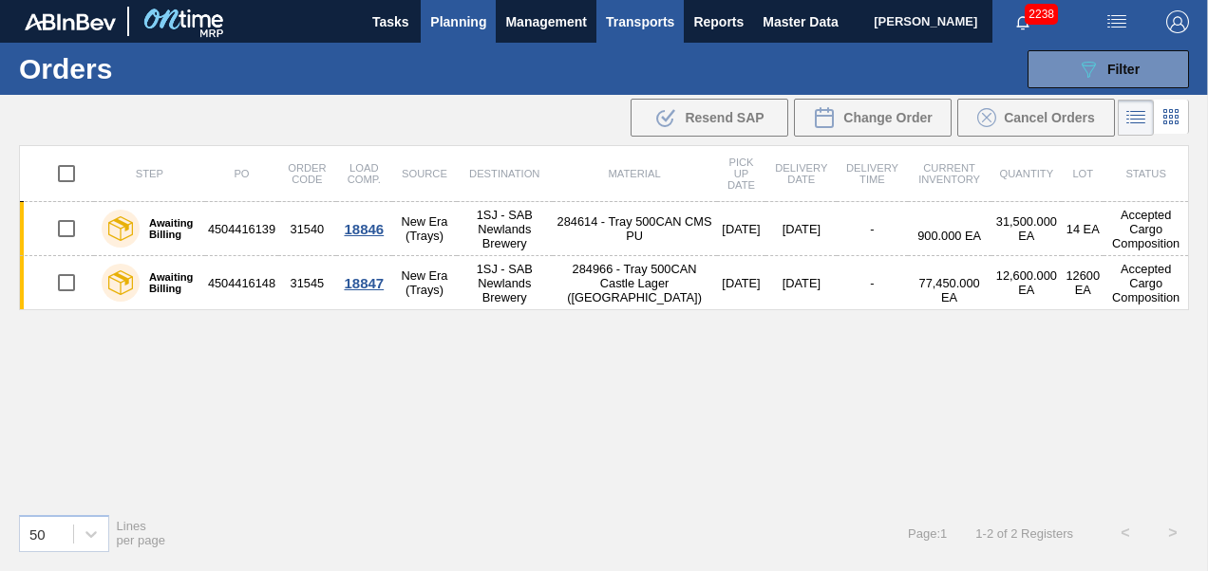
click at [655, 25] on span "Transports" at bounding box center [640, 21] width 68 height 23
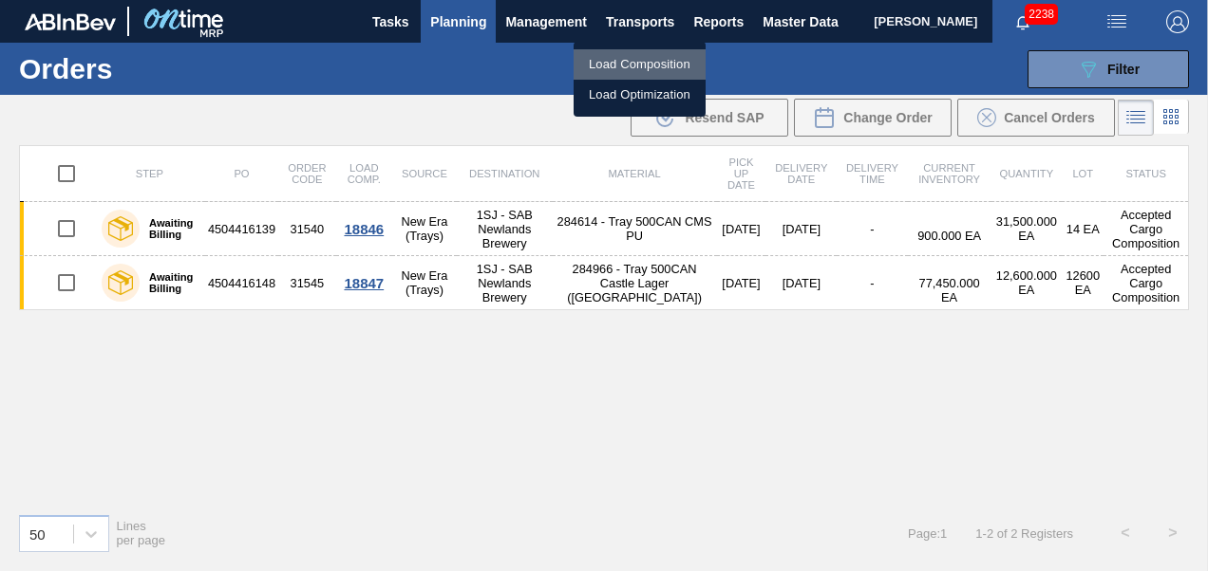
click at [656, 63] on li "Load Composition" at bounding box center [639, 64] width 132 height 30
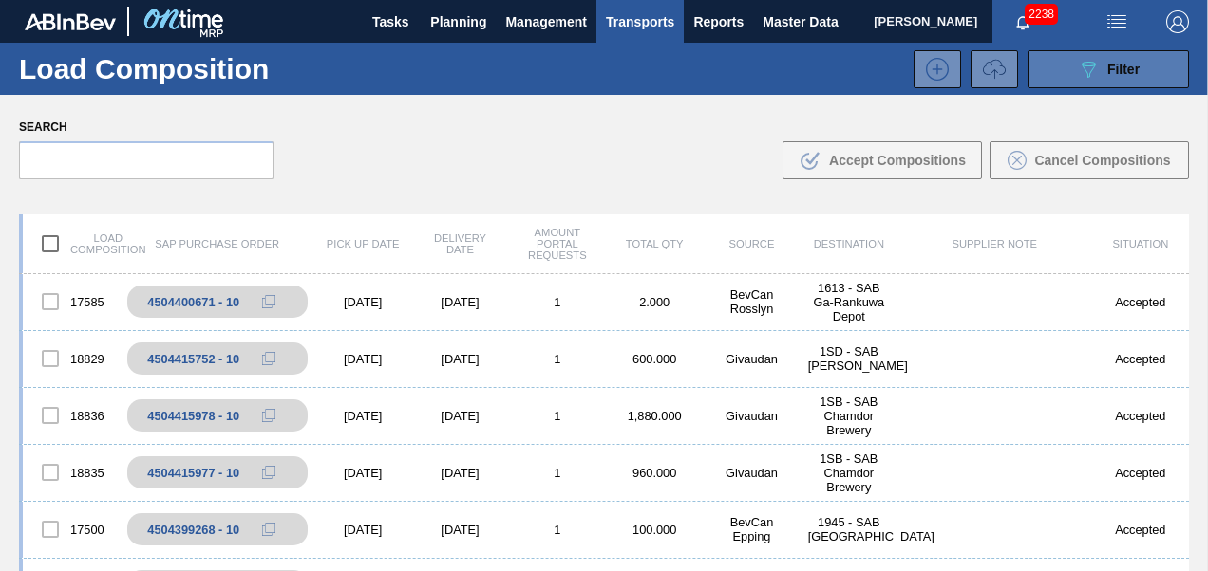
click at [1116, 66] on span "Filter" at bounding box center [1123, 69] width 32 height 15
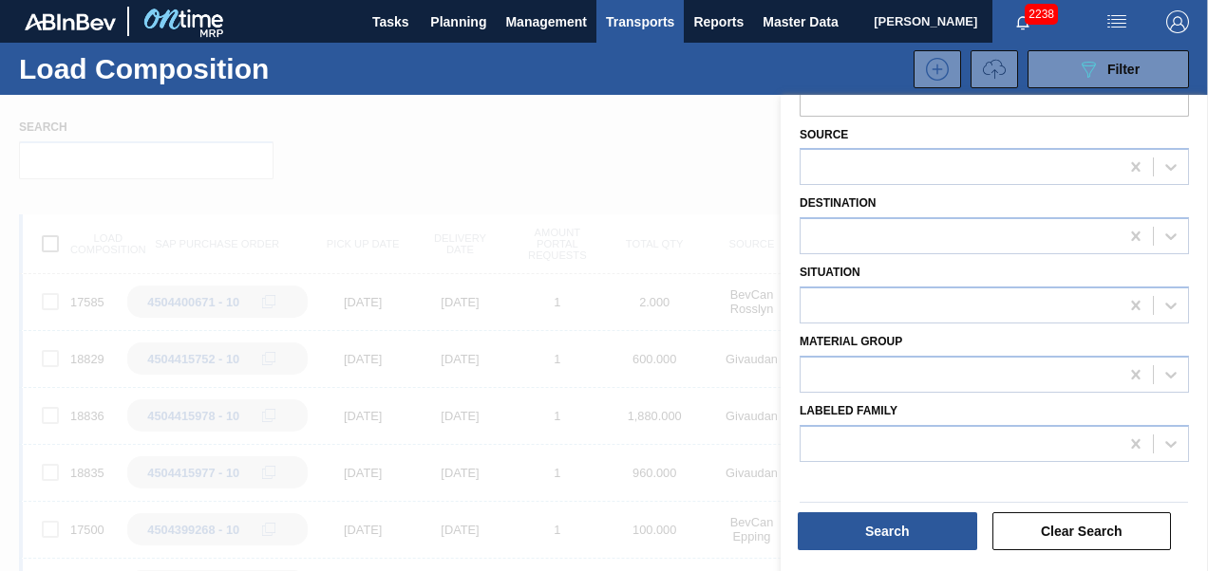
scroll to position [190, 0]
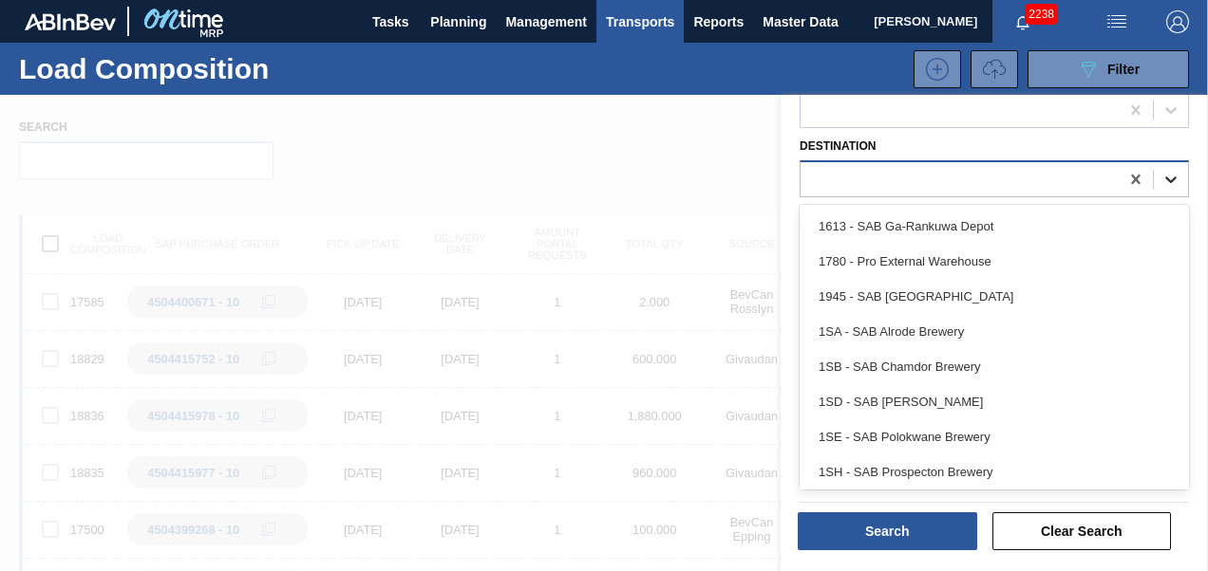
click at [1177, 175] on div at bounding box center [1170, 179] width 34 height 34
type input "1sj"
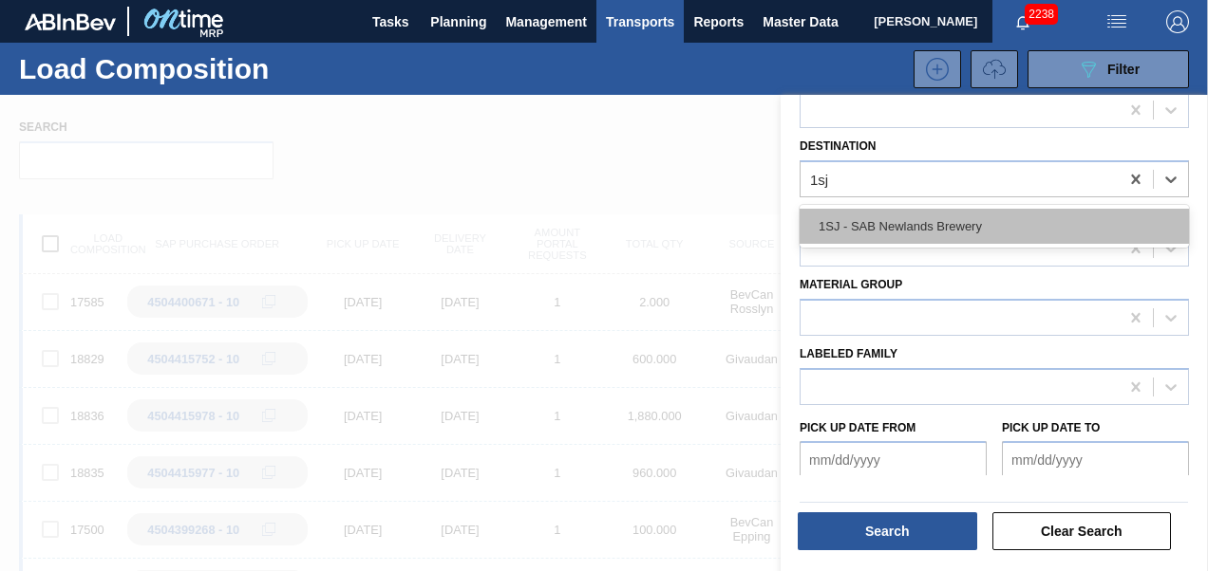
click at [927, 227] on div "1SJ - SAB Newlands Brewery" at bounding box center [993, 226] width 389 height 35
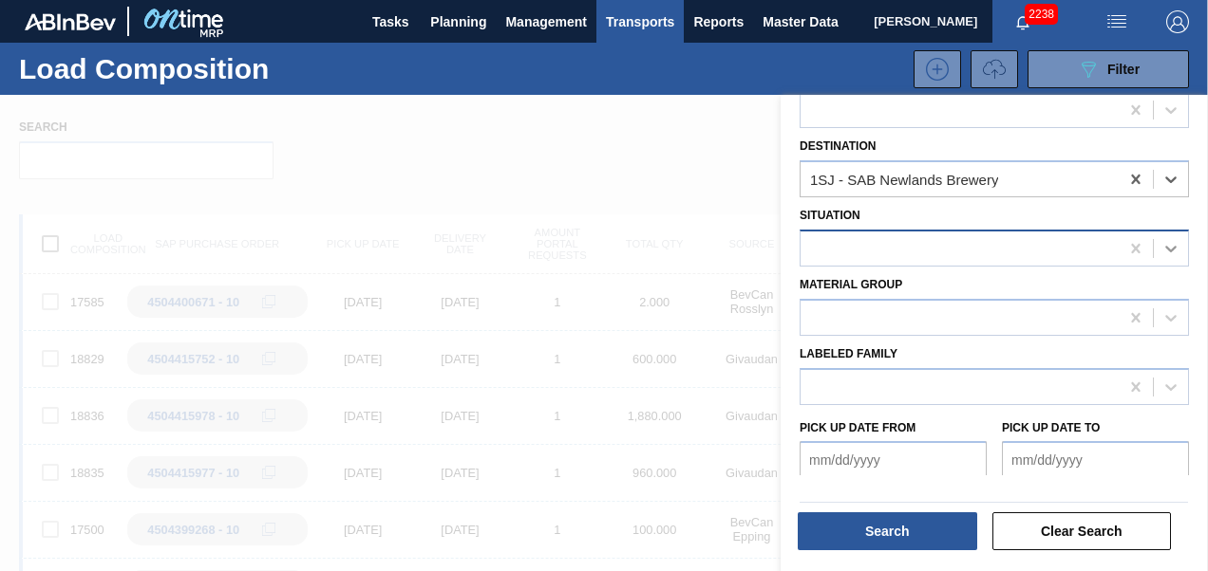
click at [1168, 250] on icon at bounding box center [1170, 249] width 11 height 7
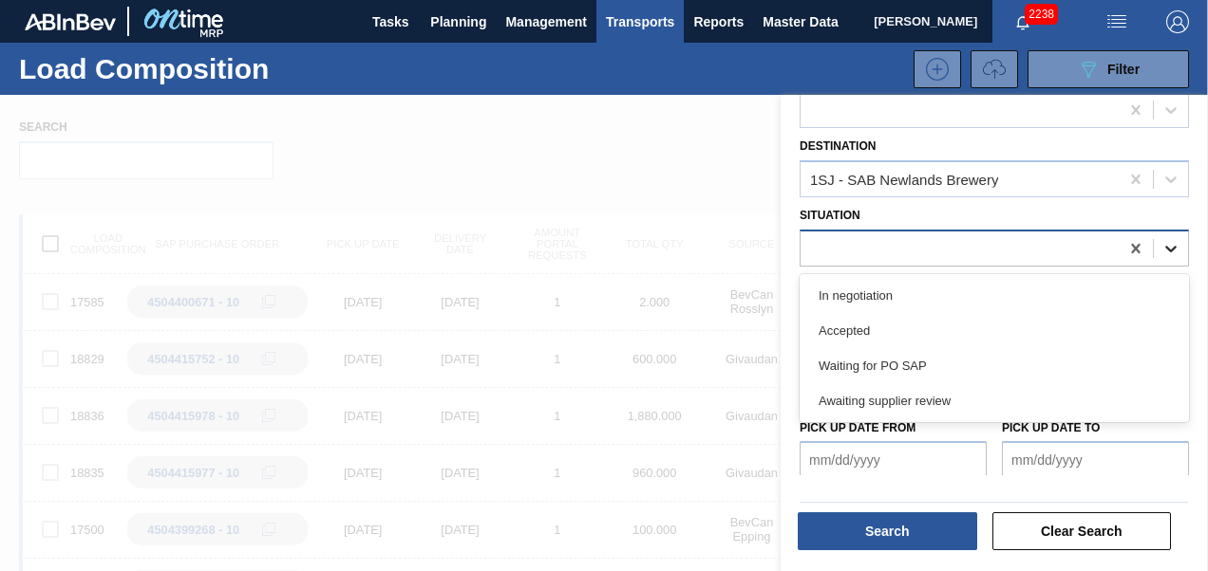
click at [1168, 250] on icon at bounding box center [1170, 249] width 11 height 7
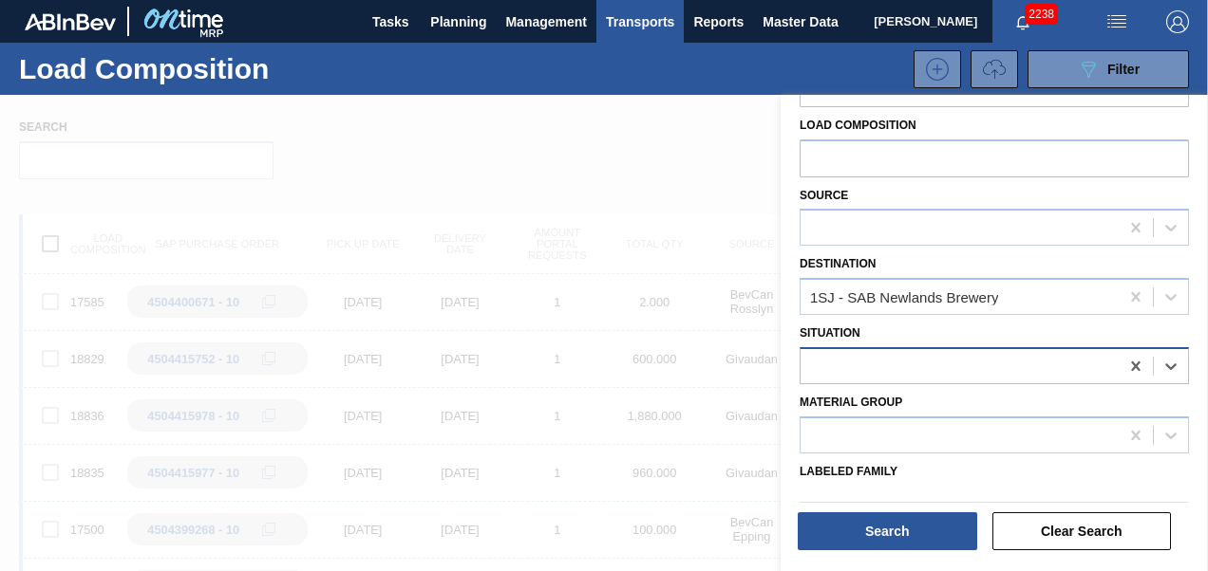
scroll to position [0, 0]
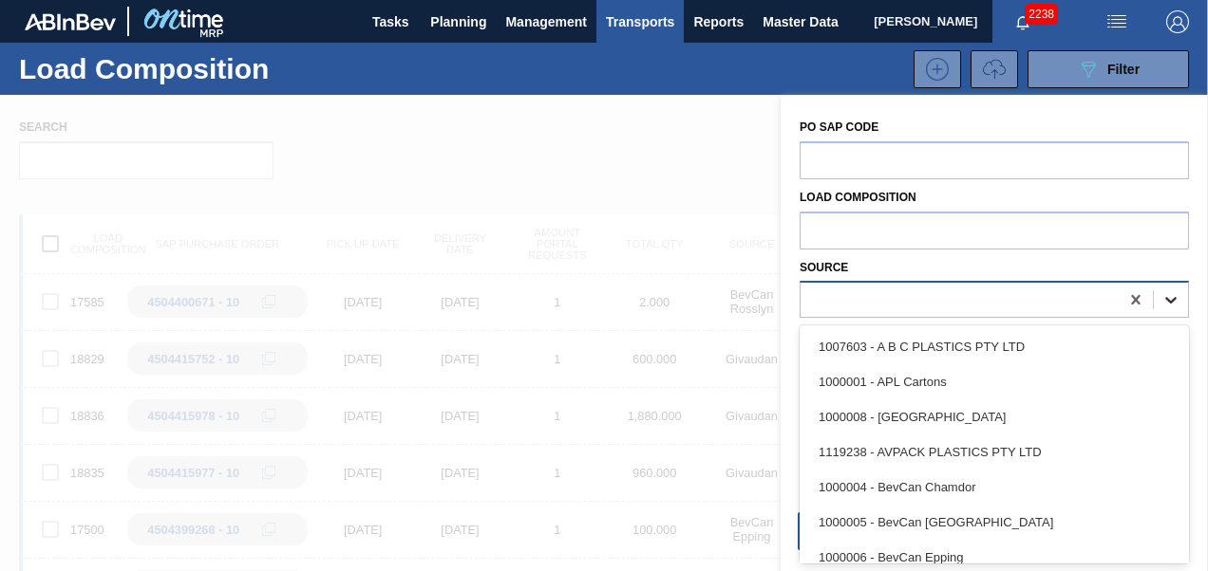
click at [1167, 300] on icon at bounding box center [1170, 299] width 19 height 19
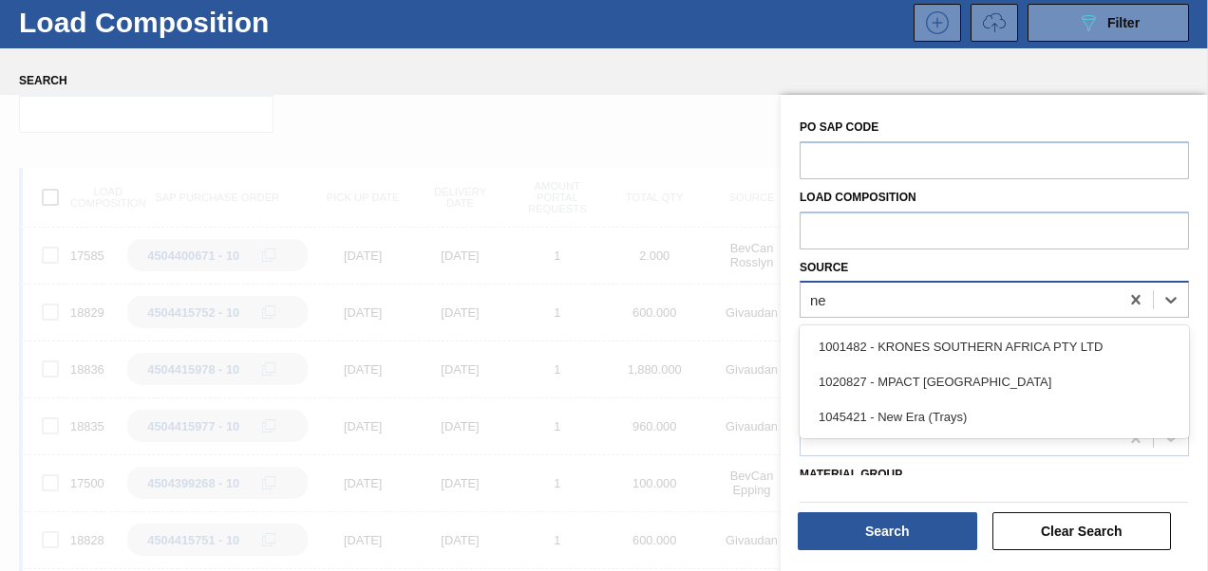
type input "new"
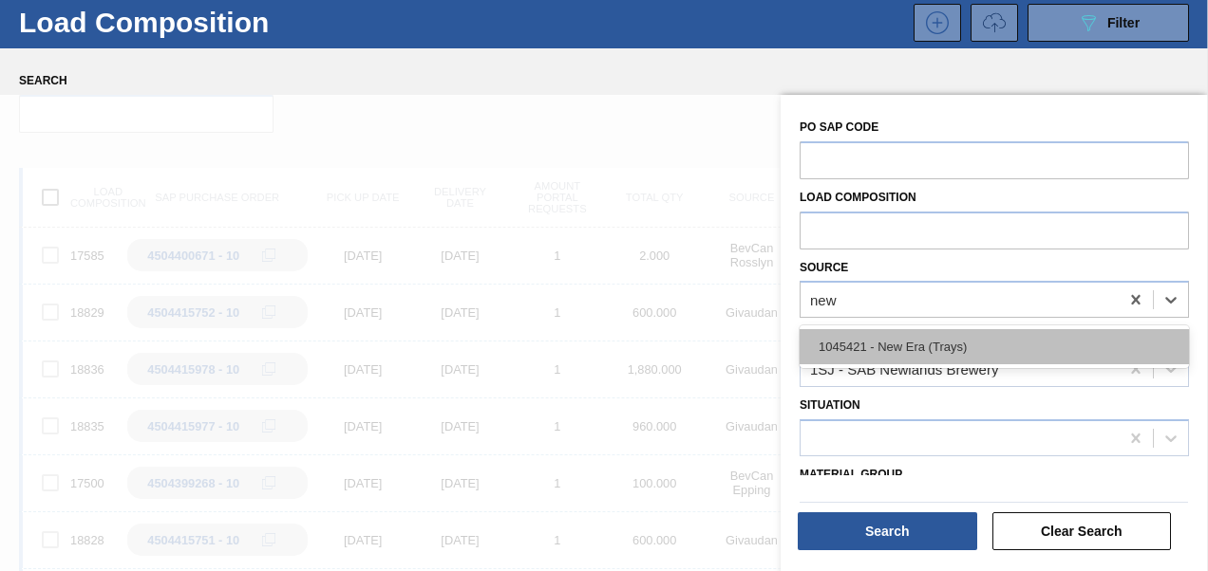
click at [871, 340] on div "1045421 - New Era (Trays)" at bounding box center [993, 346] width 389 height 35
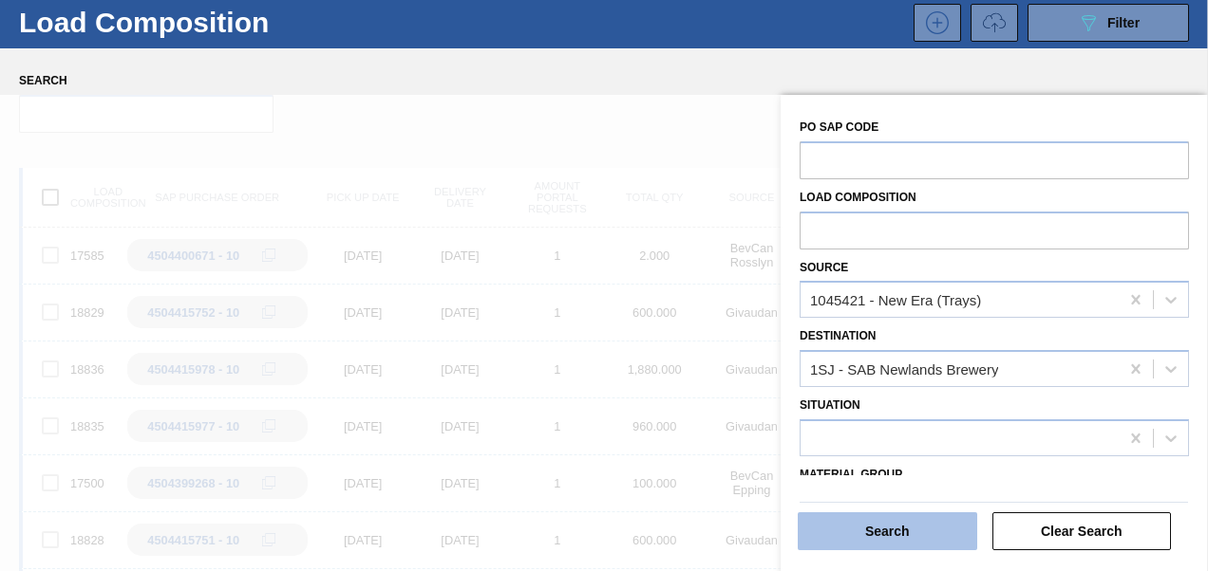
click at [839, 540] on button "Search" at bounding box center [886, 532] width 179 height 38
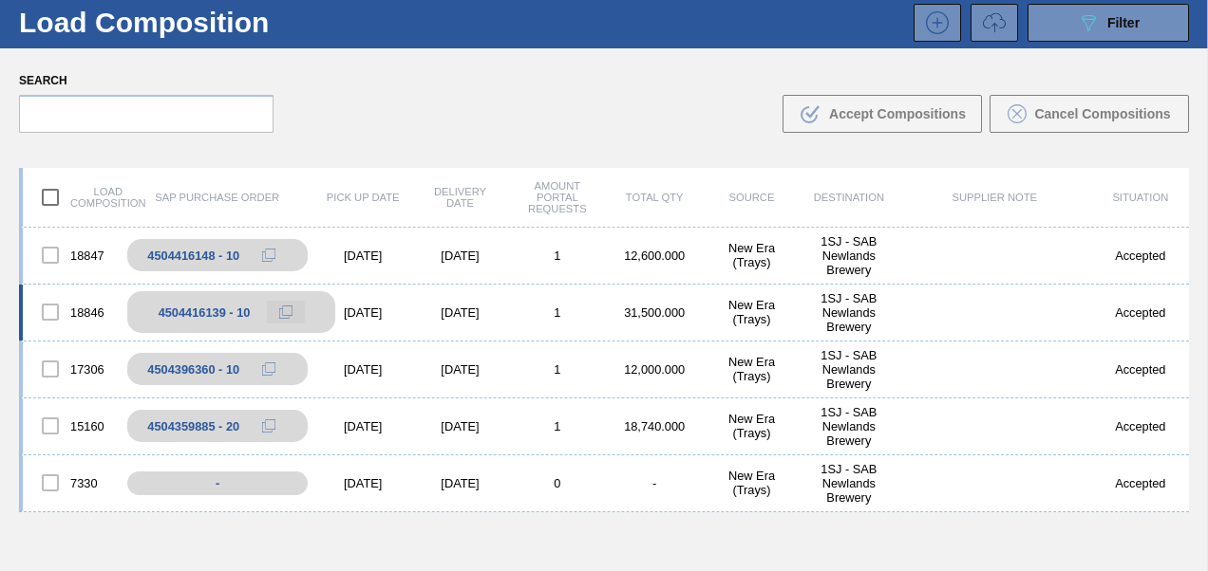
click at [287, 316] on icon at bounding box center [285, 312] width 13 height 13
